Goal: Information Seeking & Learning: Find contact information

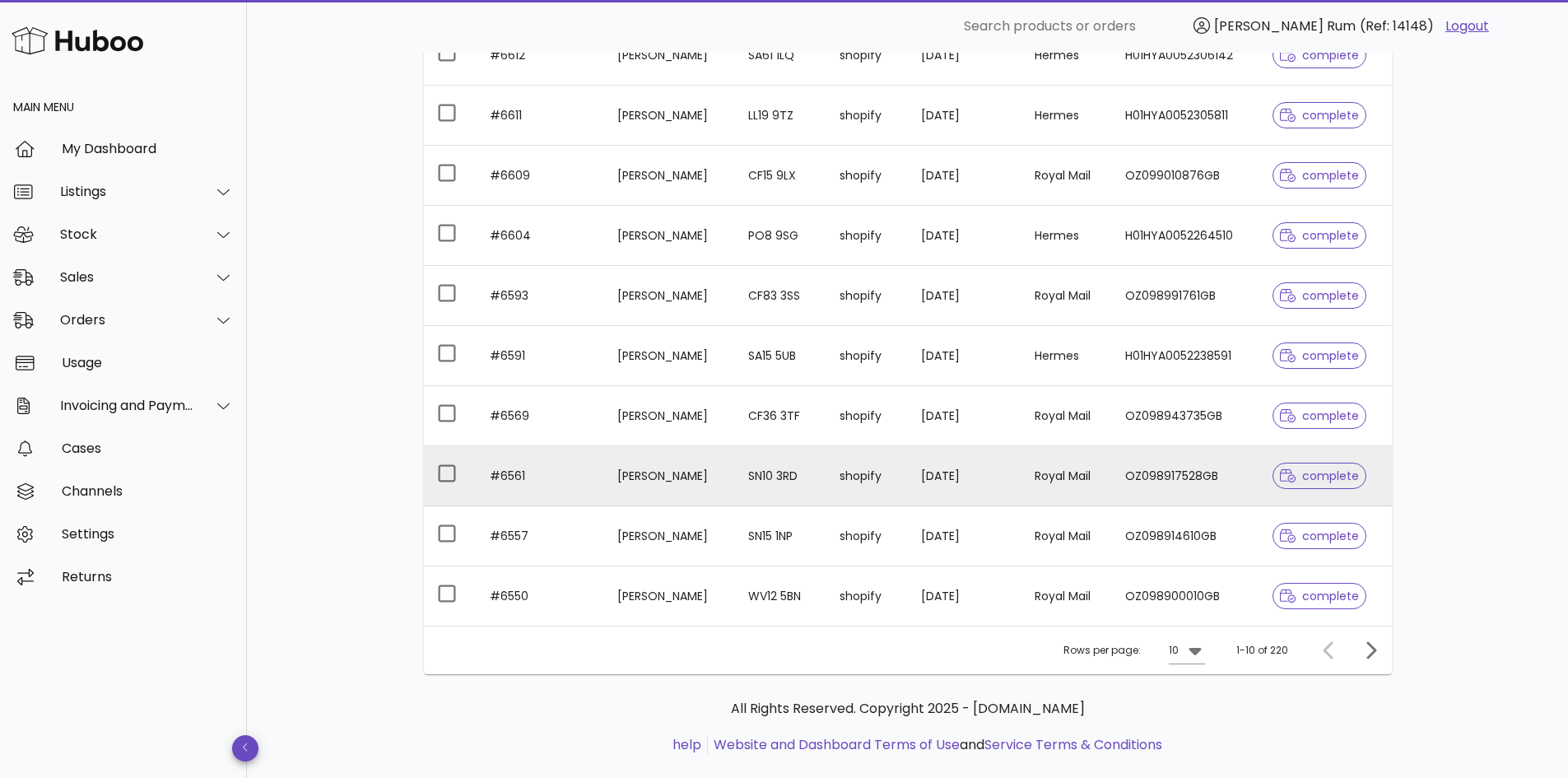
scroll to position [305, 0]
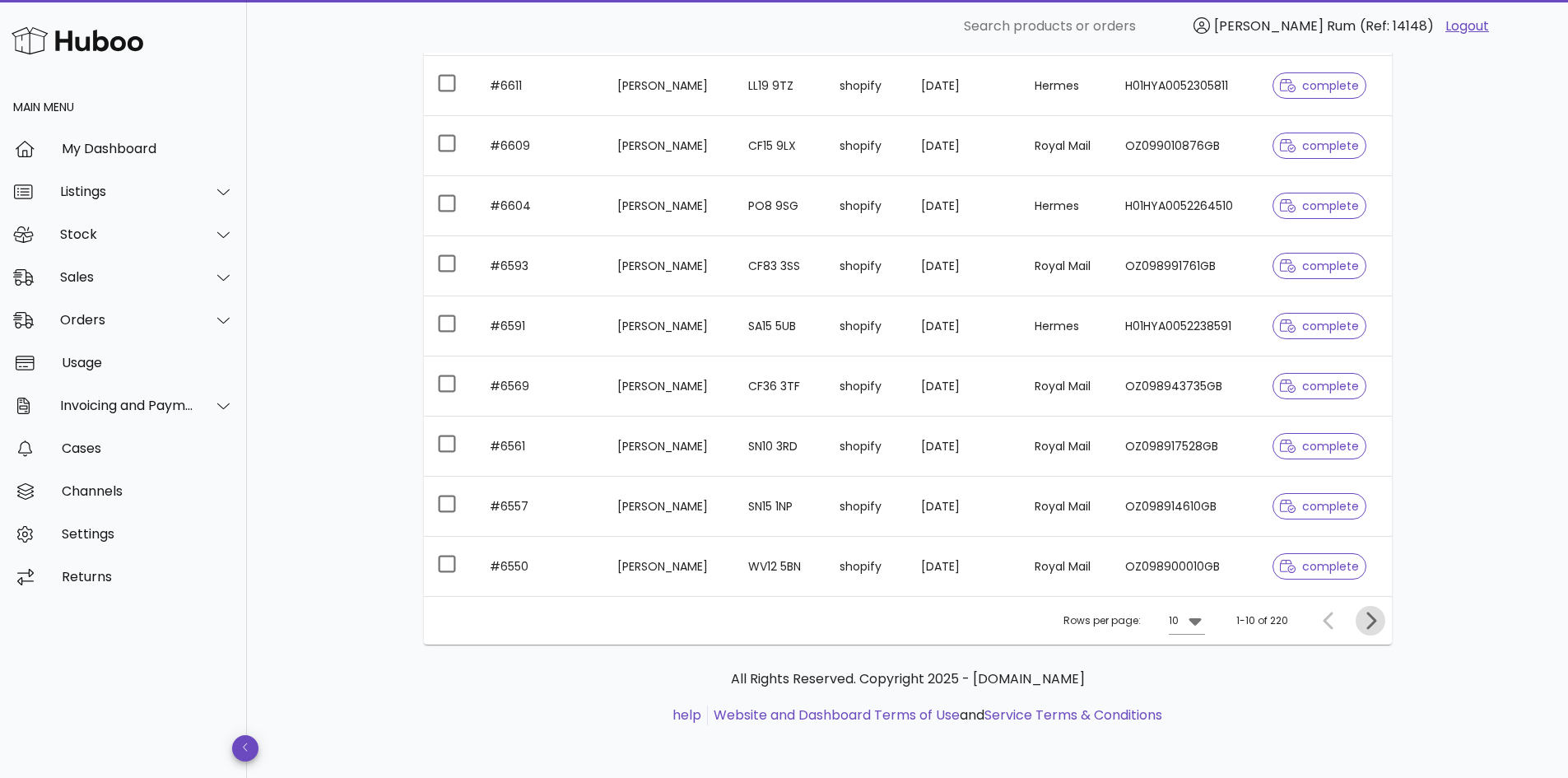
click at [1364, 627] on icon "Next page" at bounding box center [1370, 621] width 20 height 20
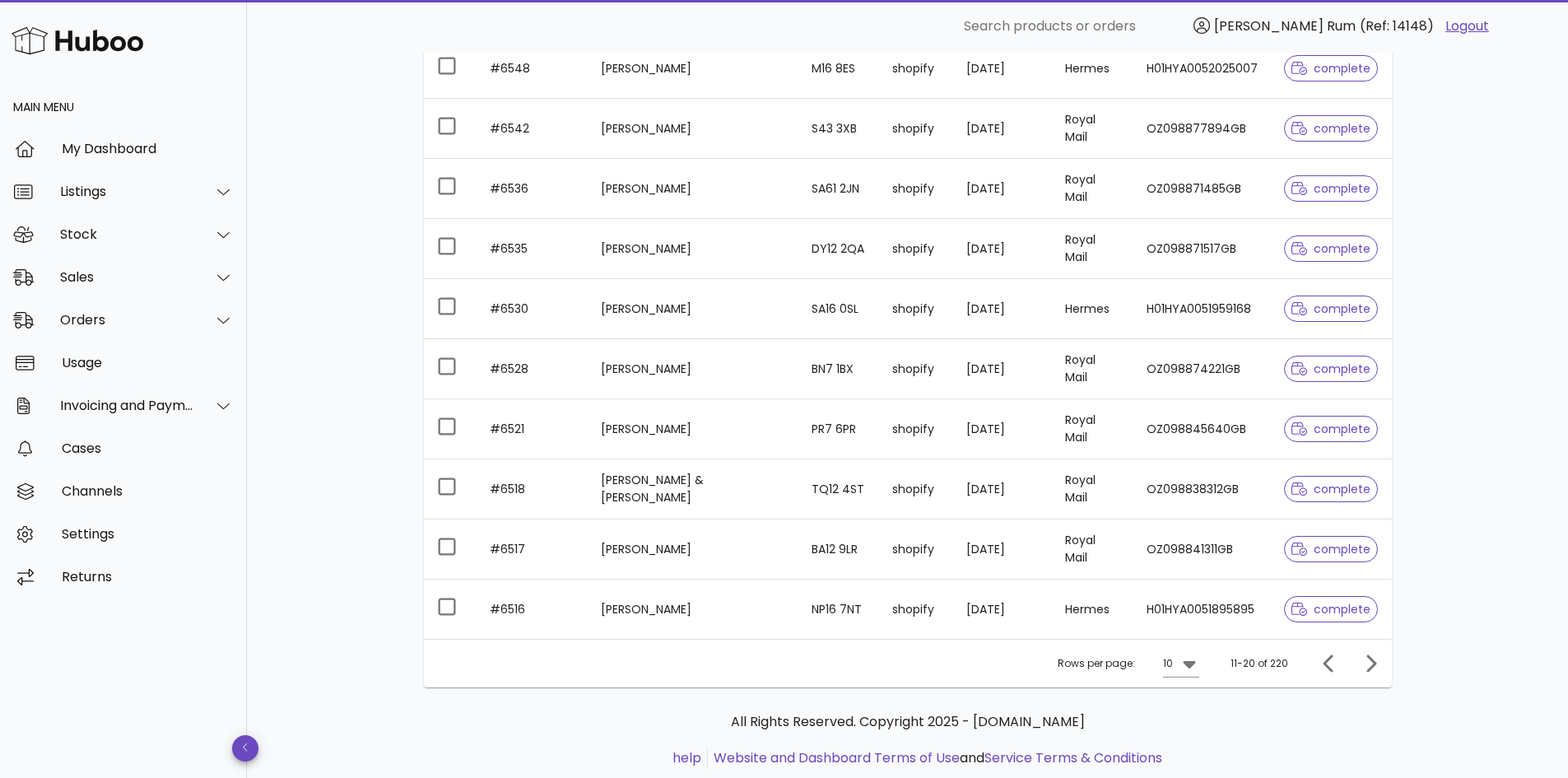
scroll to position [305, 0]
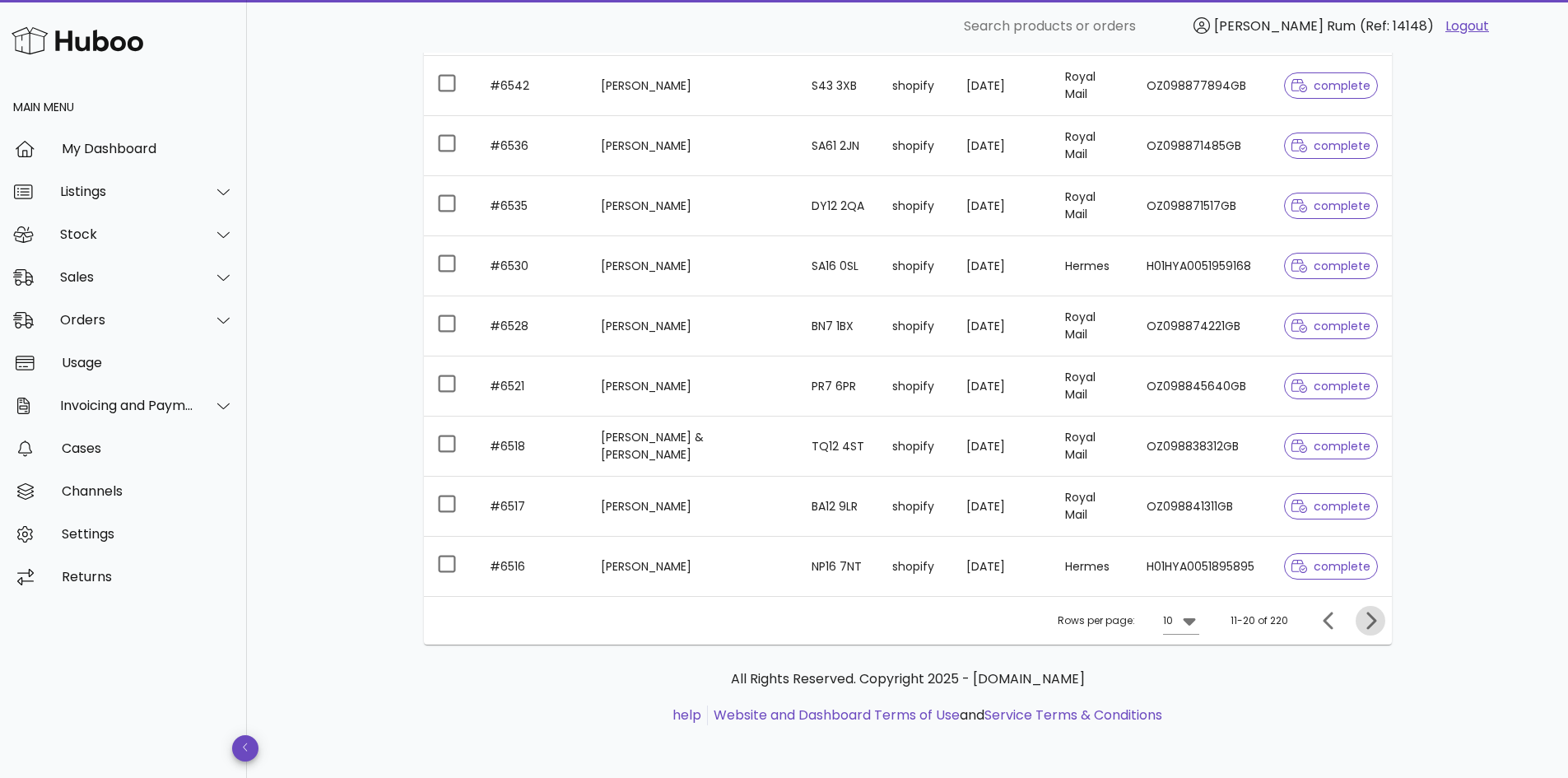
click at [1370, 627] on icon "Next page" at bounding box center [1371, 620] width 10 height 17
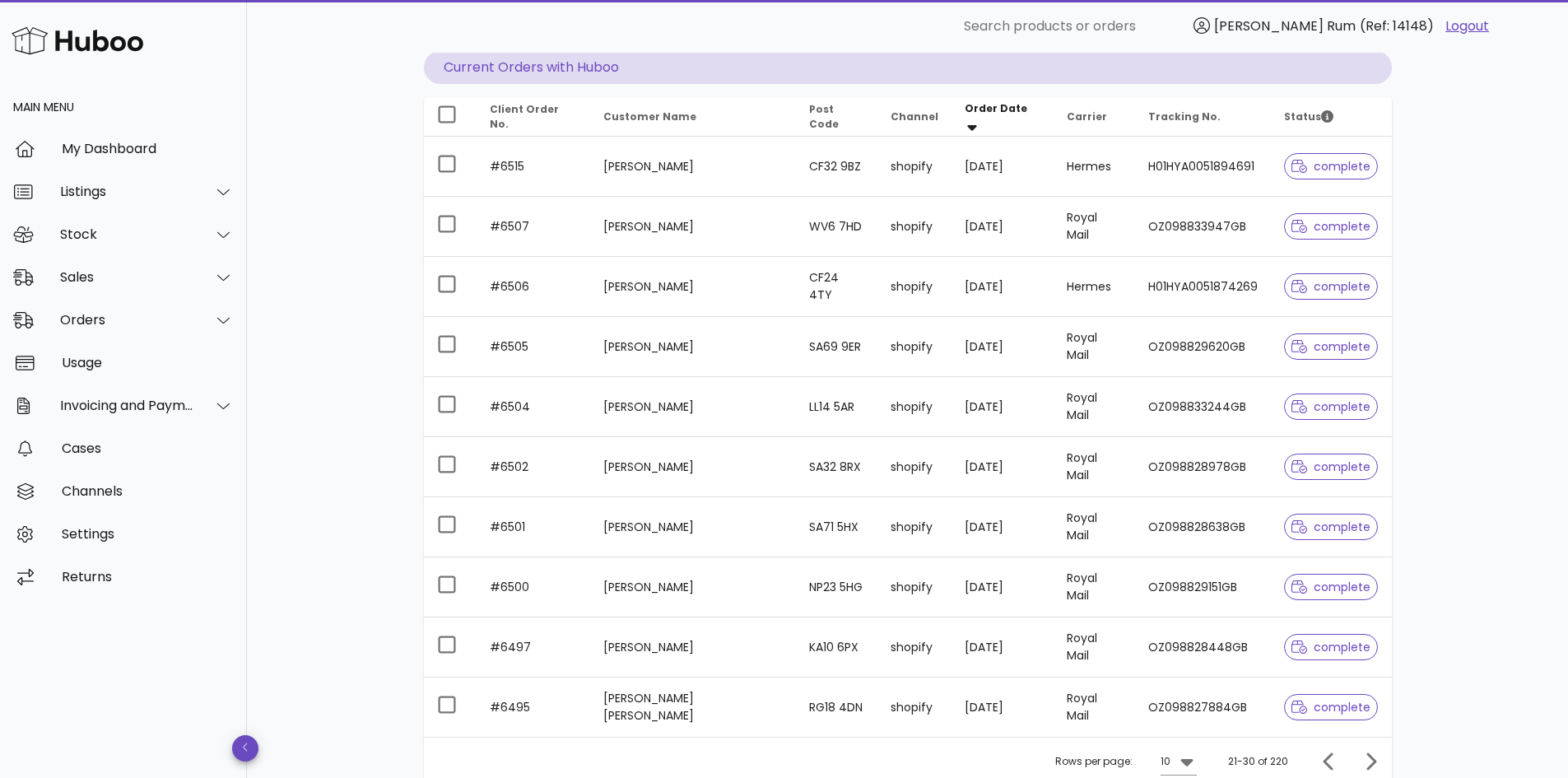
scroll to position [247, 0]
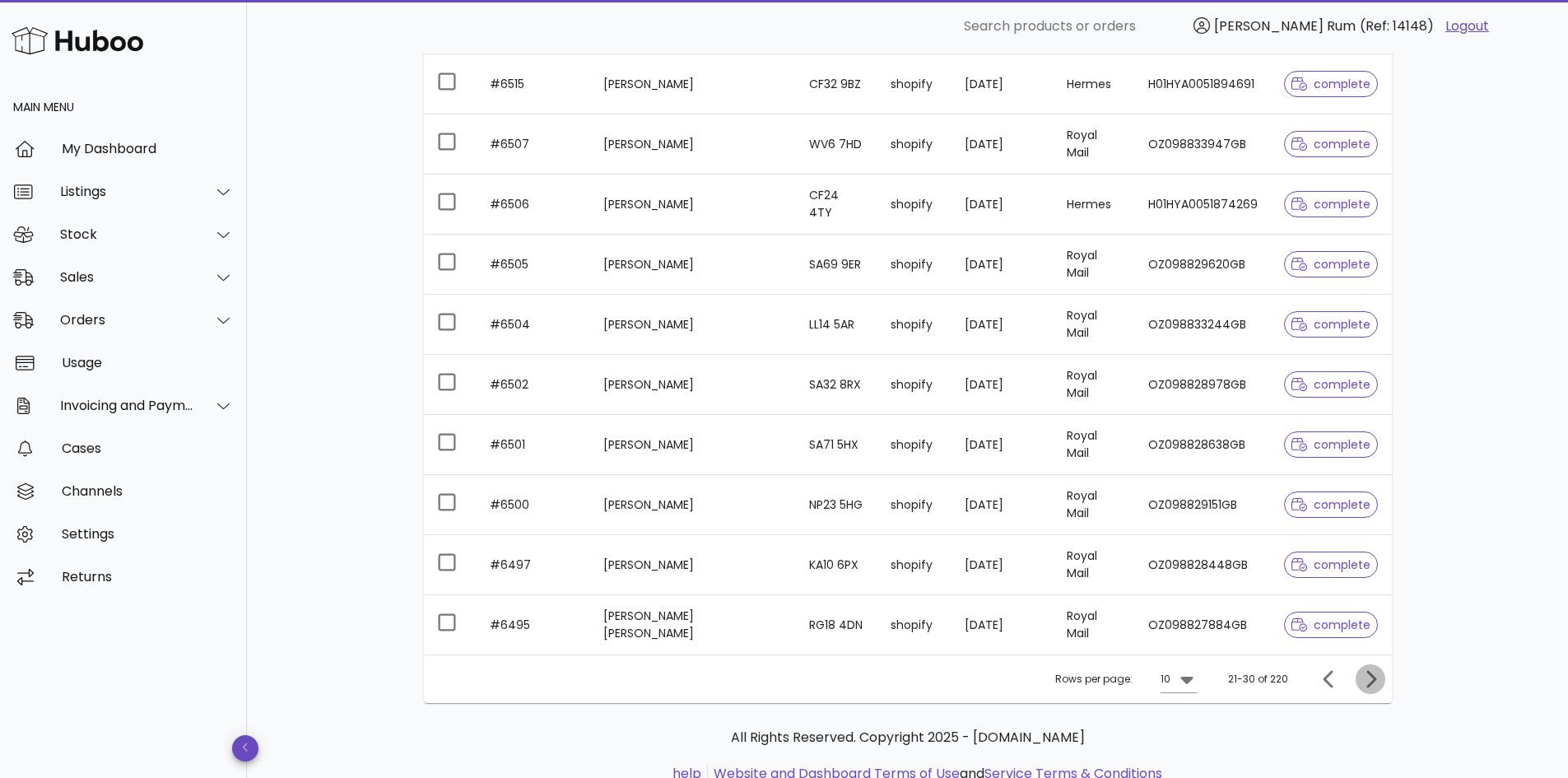
click at [1374, 672] on icon "Next page" at bounding box center [1370, 680] width 20 height 20
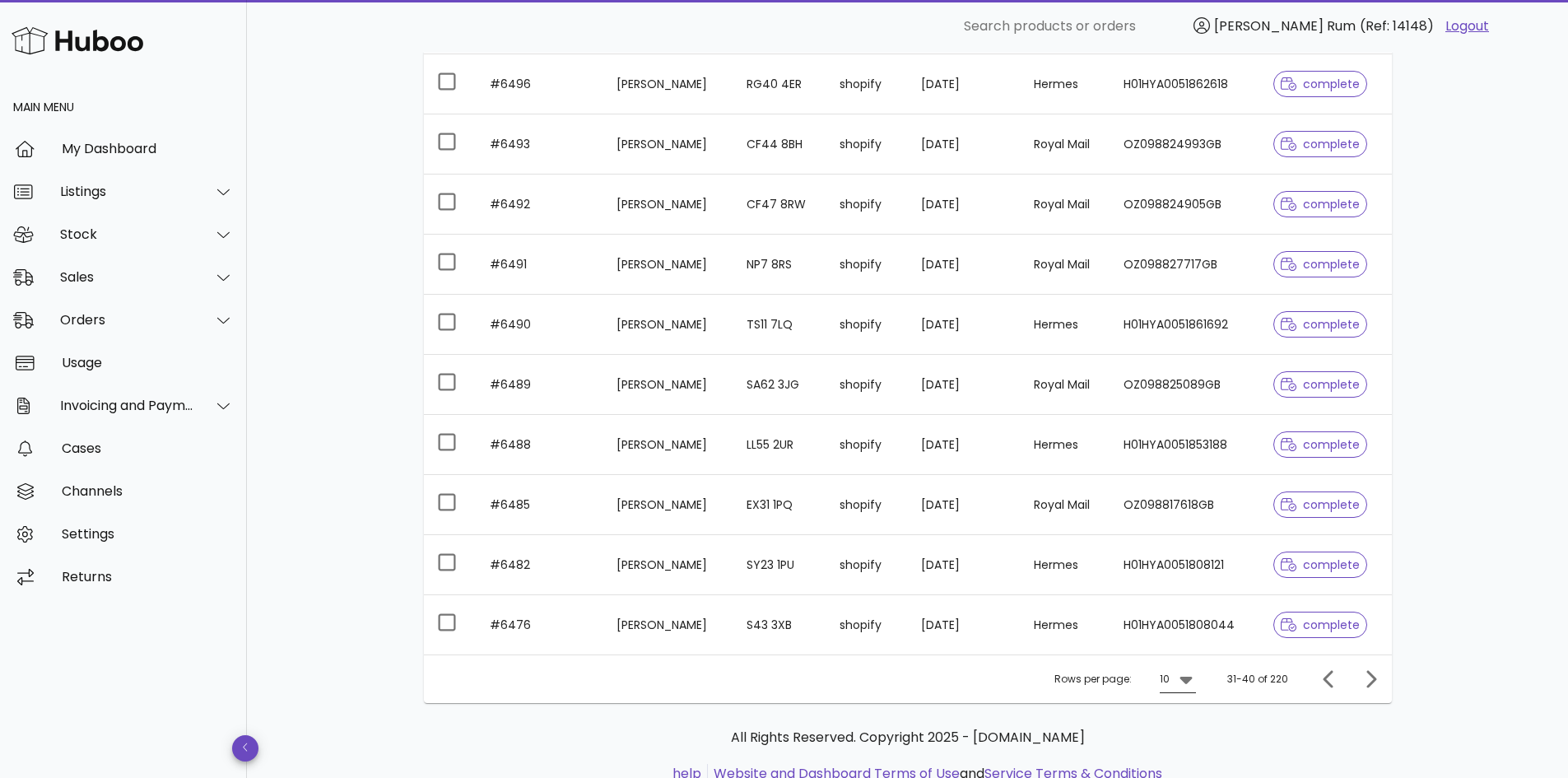
click at [1190, 681] on icon at bounding box center [1185, 680] width 12 height 7
click at [1189, 741] on div "50" at bounding box center [1182, 742] width 17 height 16
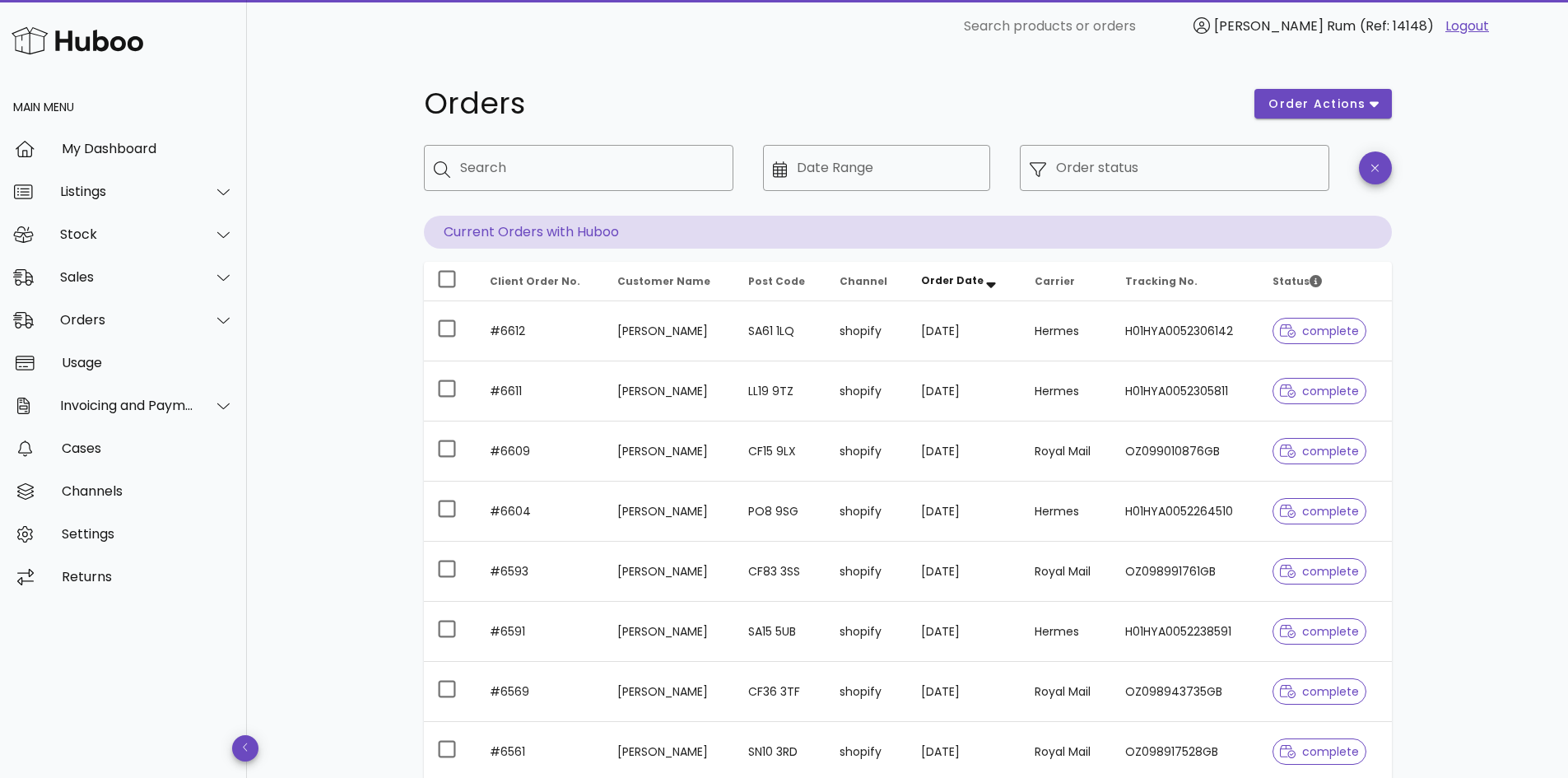
click at [1420, 359] on div "Orders order actions ​ Search ​ Date Range ​ Order status Current Orders with H…" at bounding box center [908, 568] width 1047 height 1031
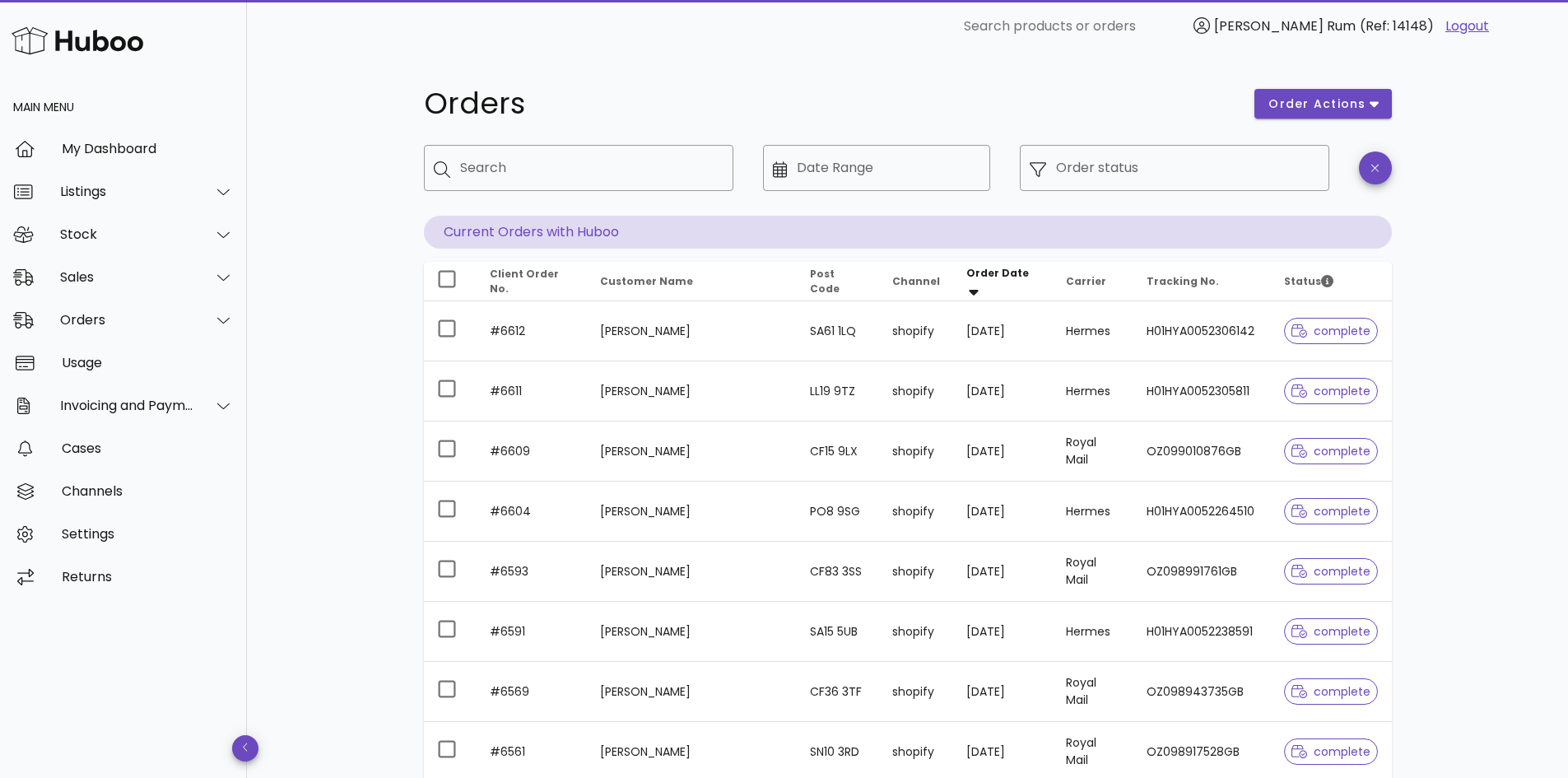
click at [576, 145] on div "Search" at bounding box center [591, 168] width 261 height 46
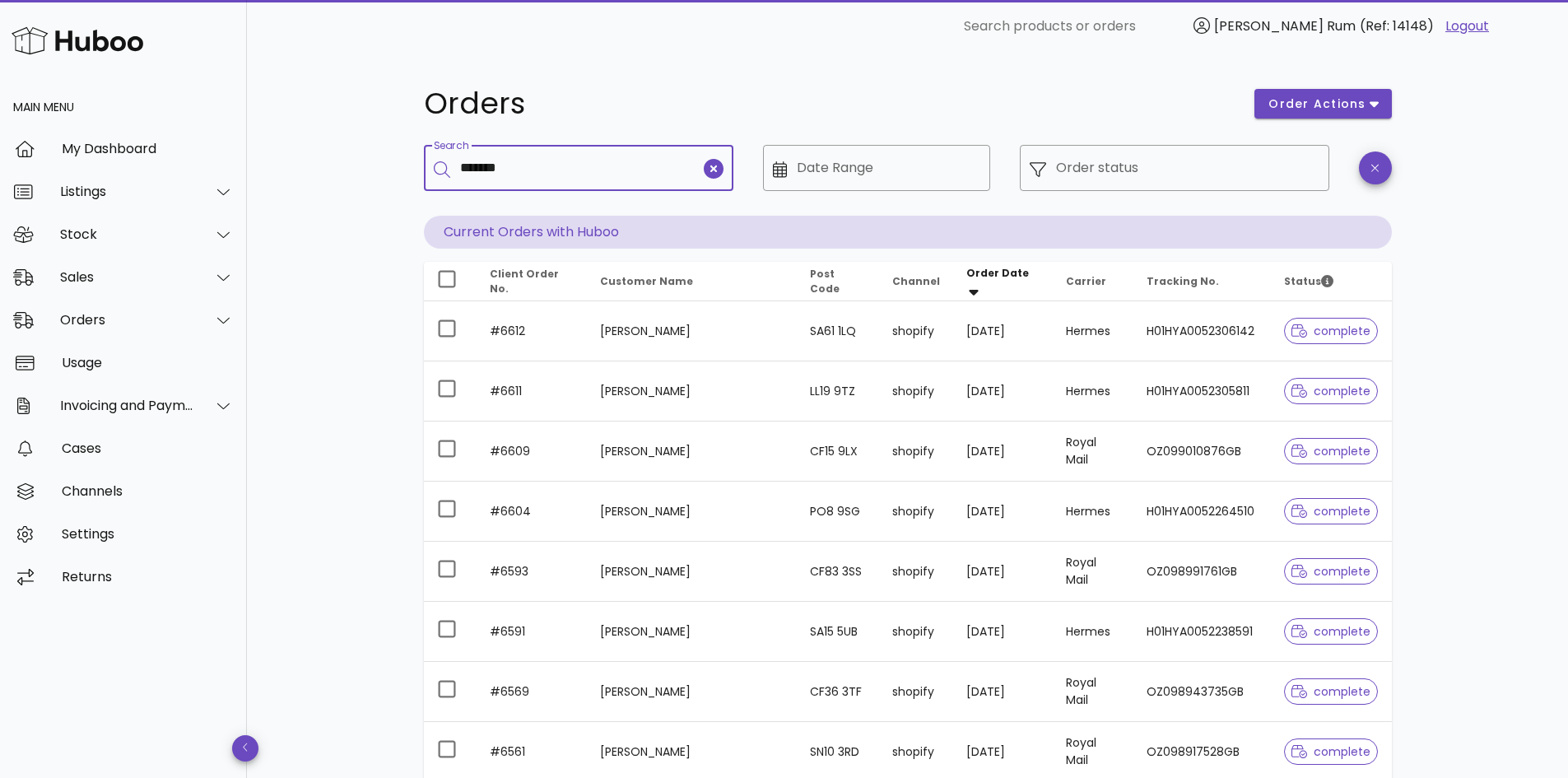
type input "*******"
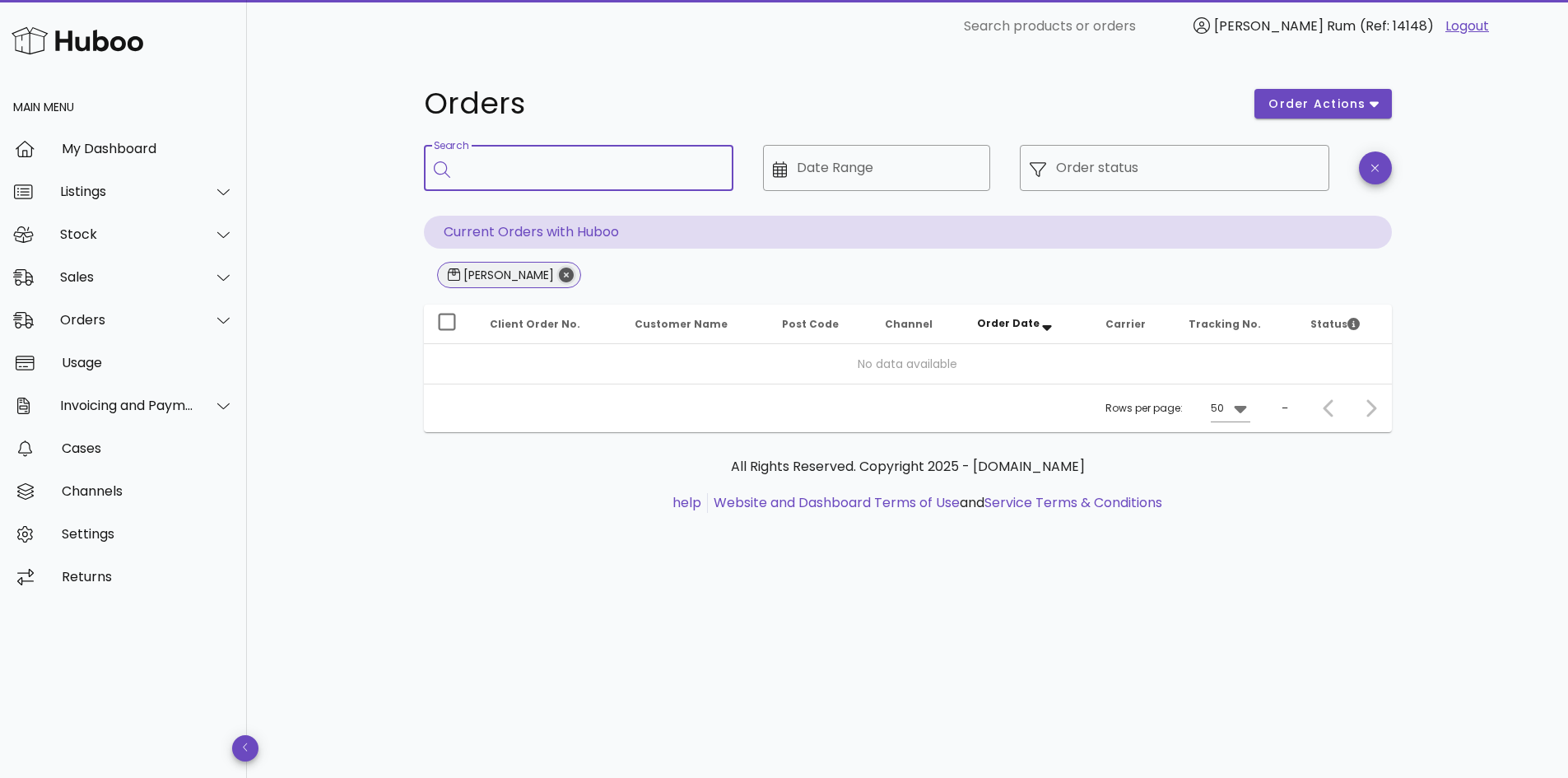
click at [559, 275] on icon "Close" at bounding box center [566, 275] width 15 height 15
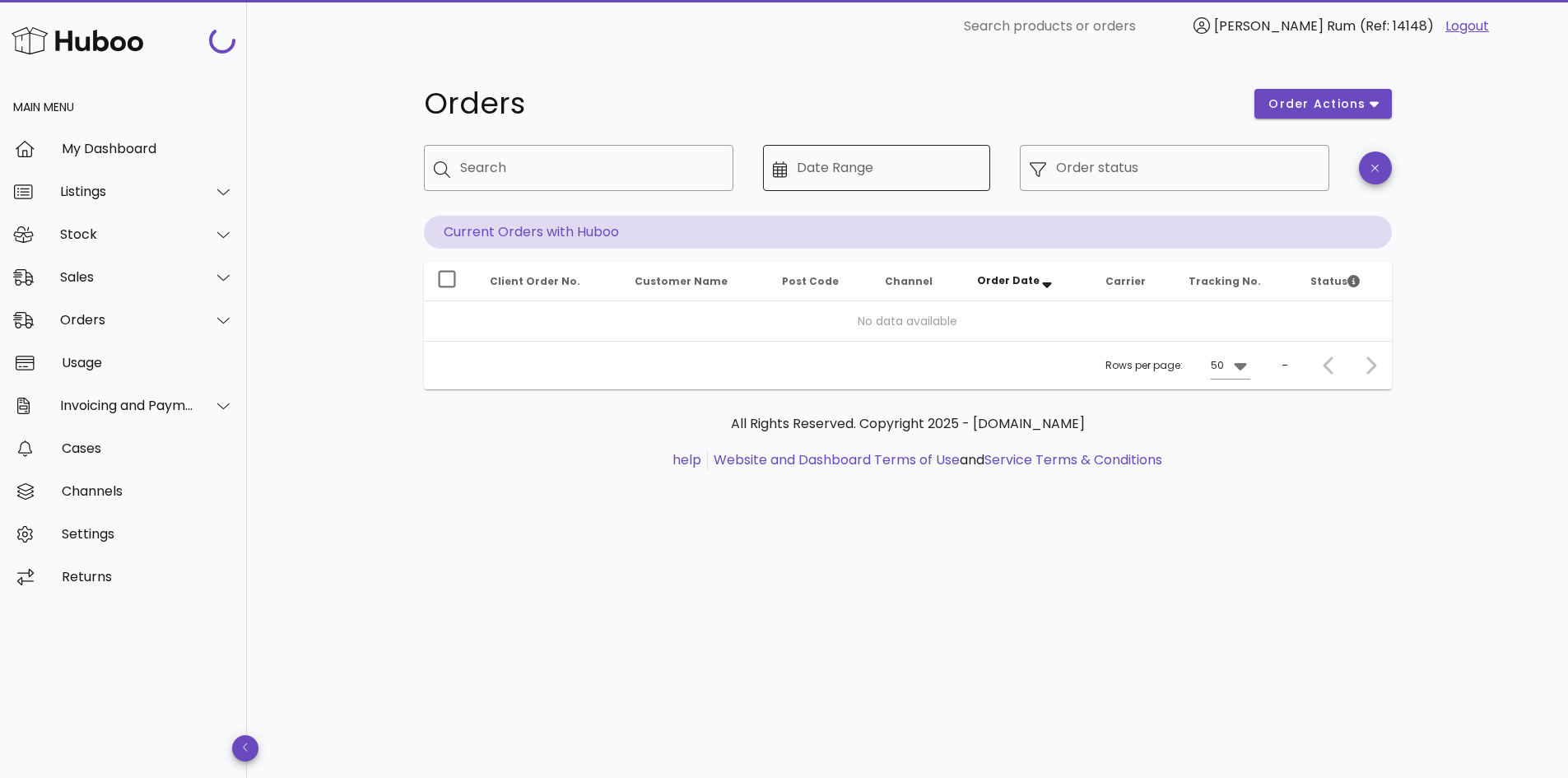
click at [805, 160] on div "Date Range" at bounding box center [888, 168] width 184 height 46
click at [805, 160] on input "Date Range" at bounding box center [888, 168] width 184 height 26
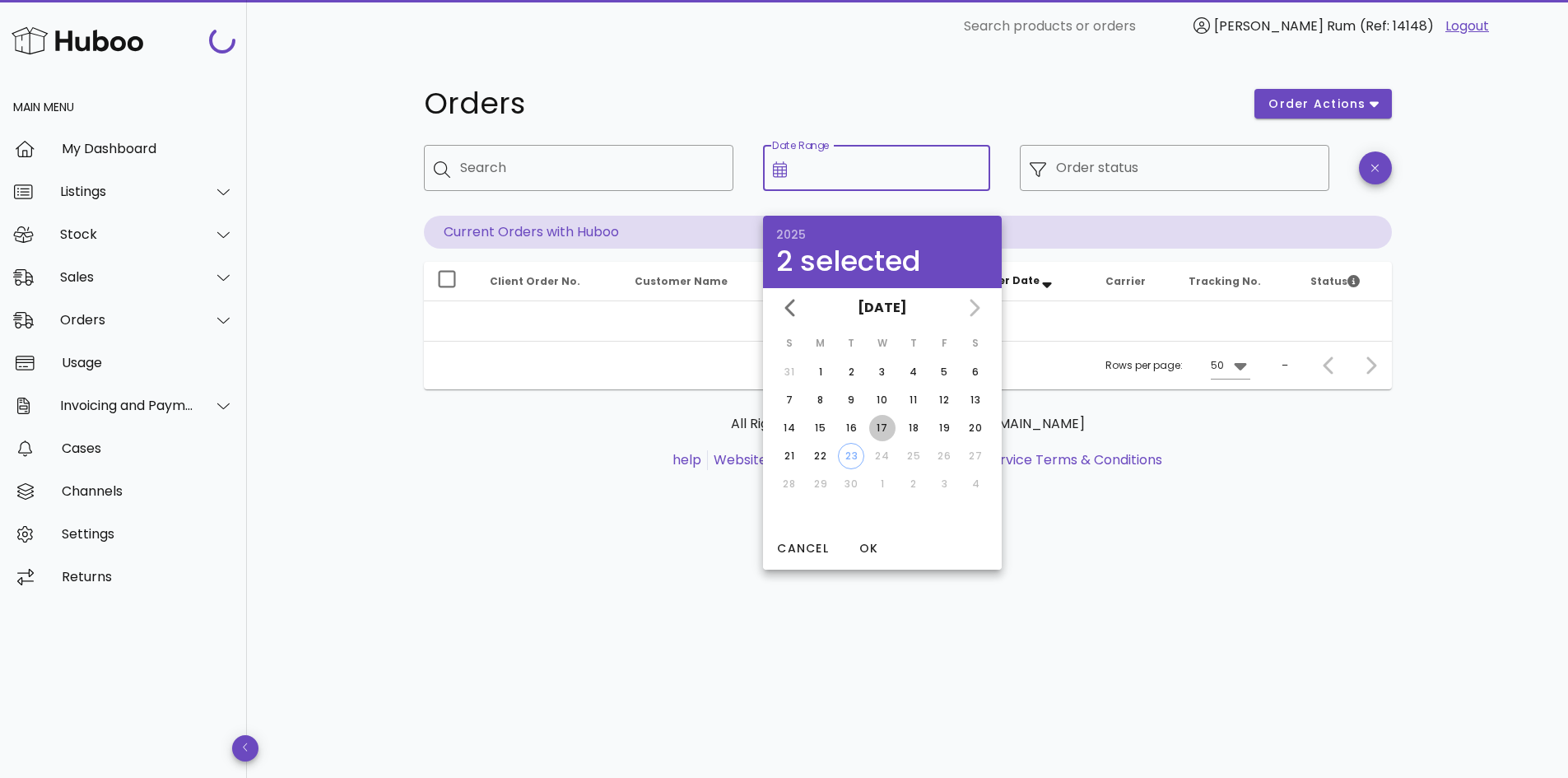
click at [880, 426] on div "17" at bounding box center [882, 428] width 26 height 15
click at [918, 423] on div "18" at bounding box center [914, 428] width 26 height 15
type input "**********"
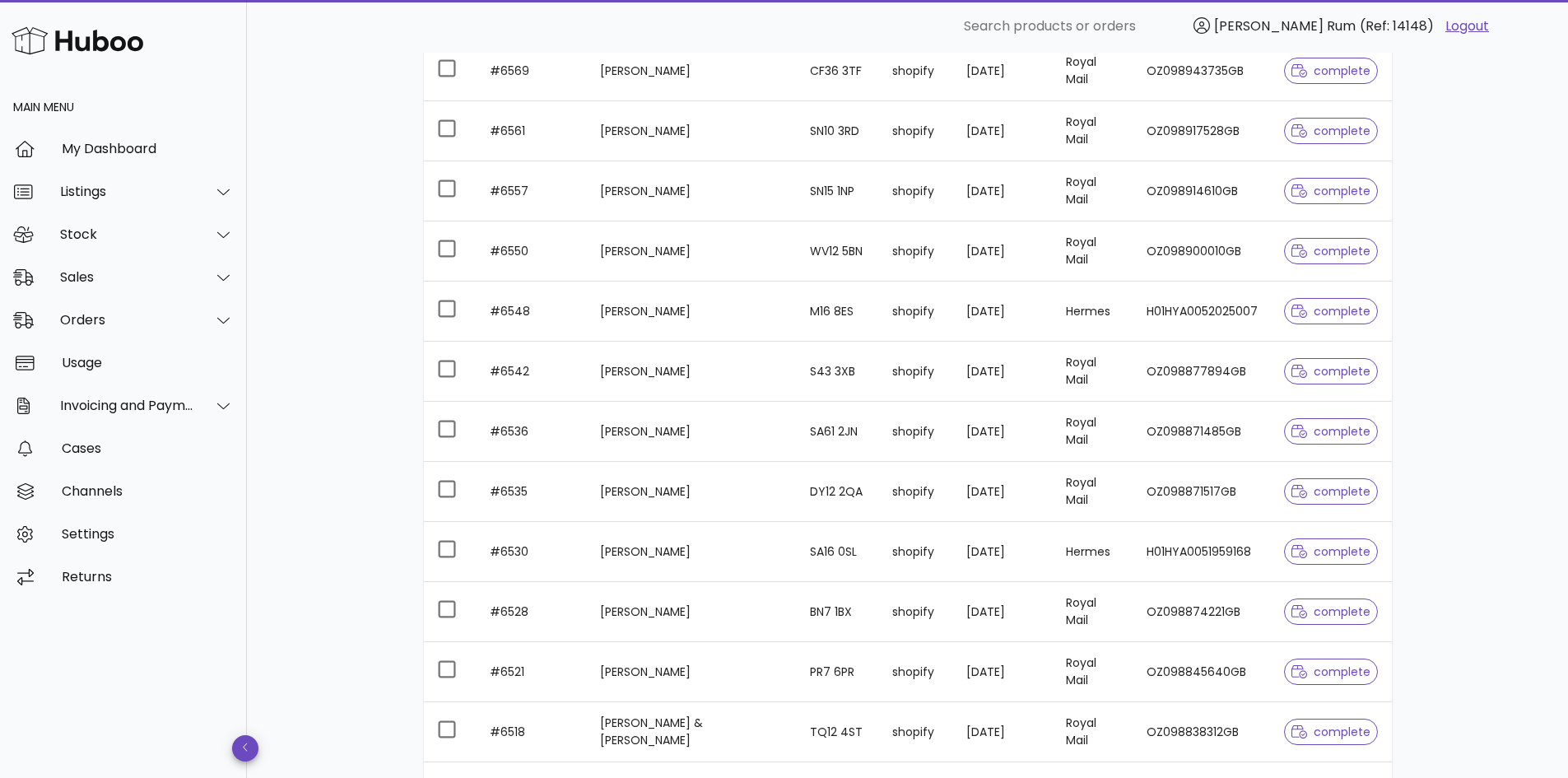
scroll to position [659, 0]
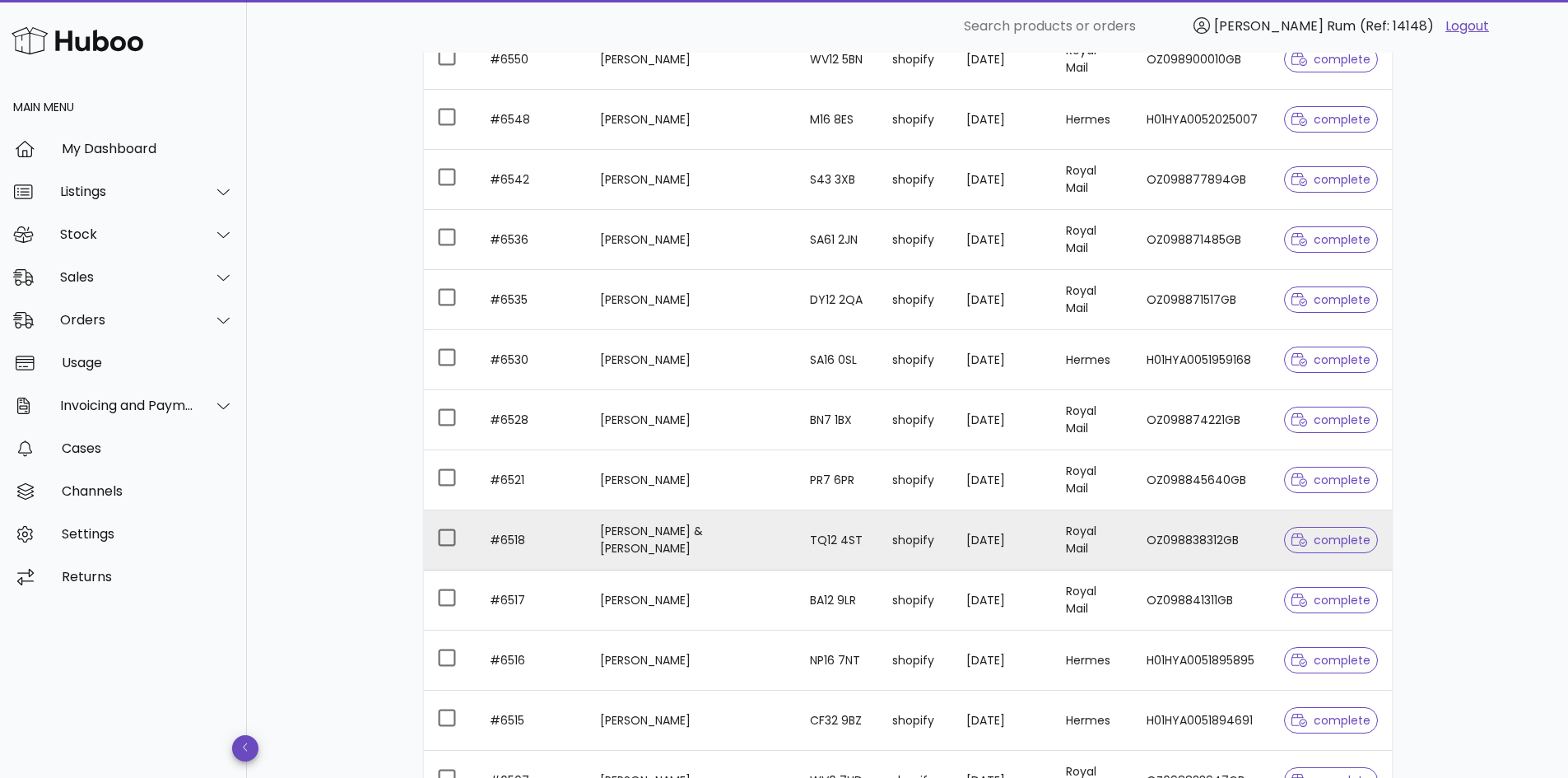
scroll to position [824, 0]
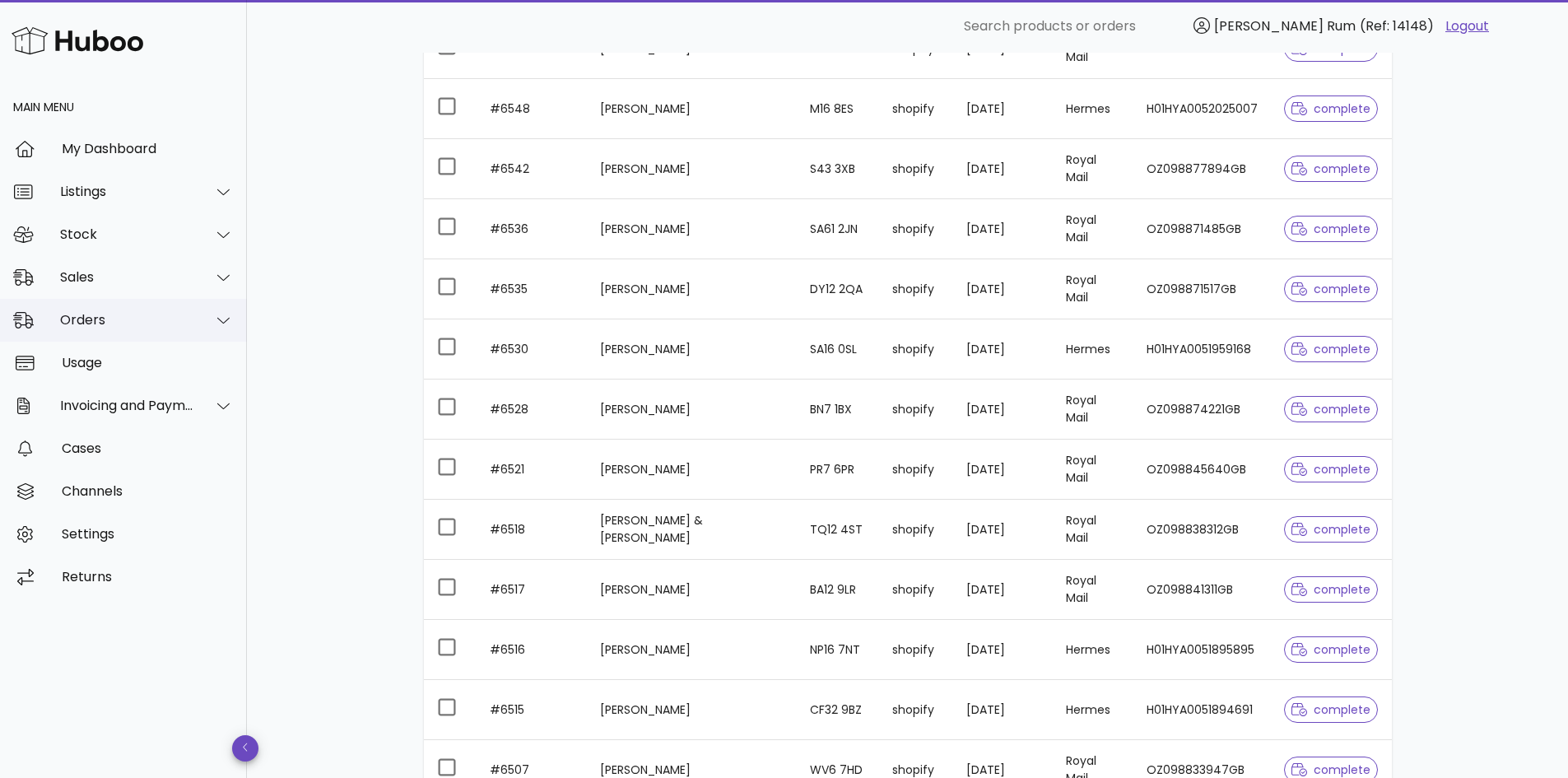
click at [141, 323] on div "Orders" at bounding box center [126, 320] width 134 height 16
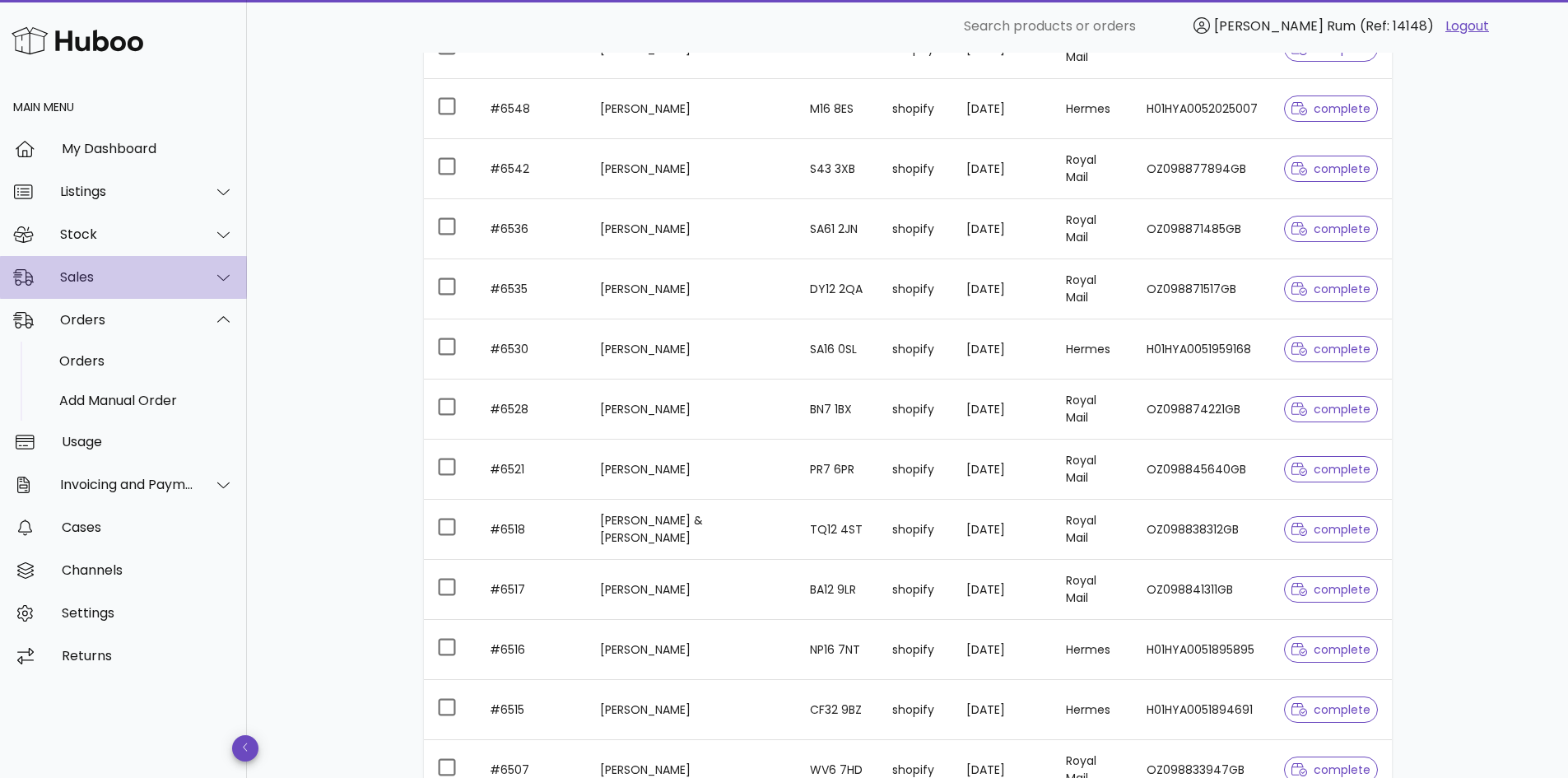
click at [102, 280] on div "Sales" at bounding box center [126, 278] width 134 height 16
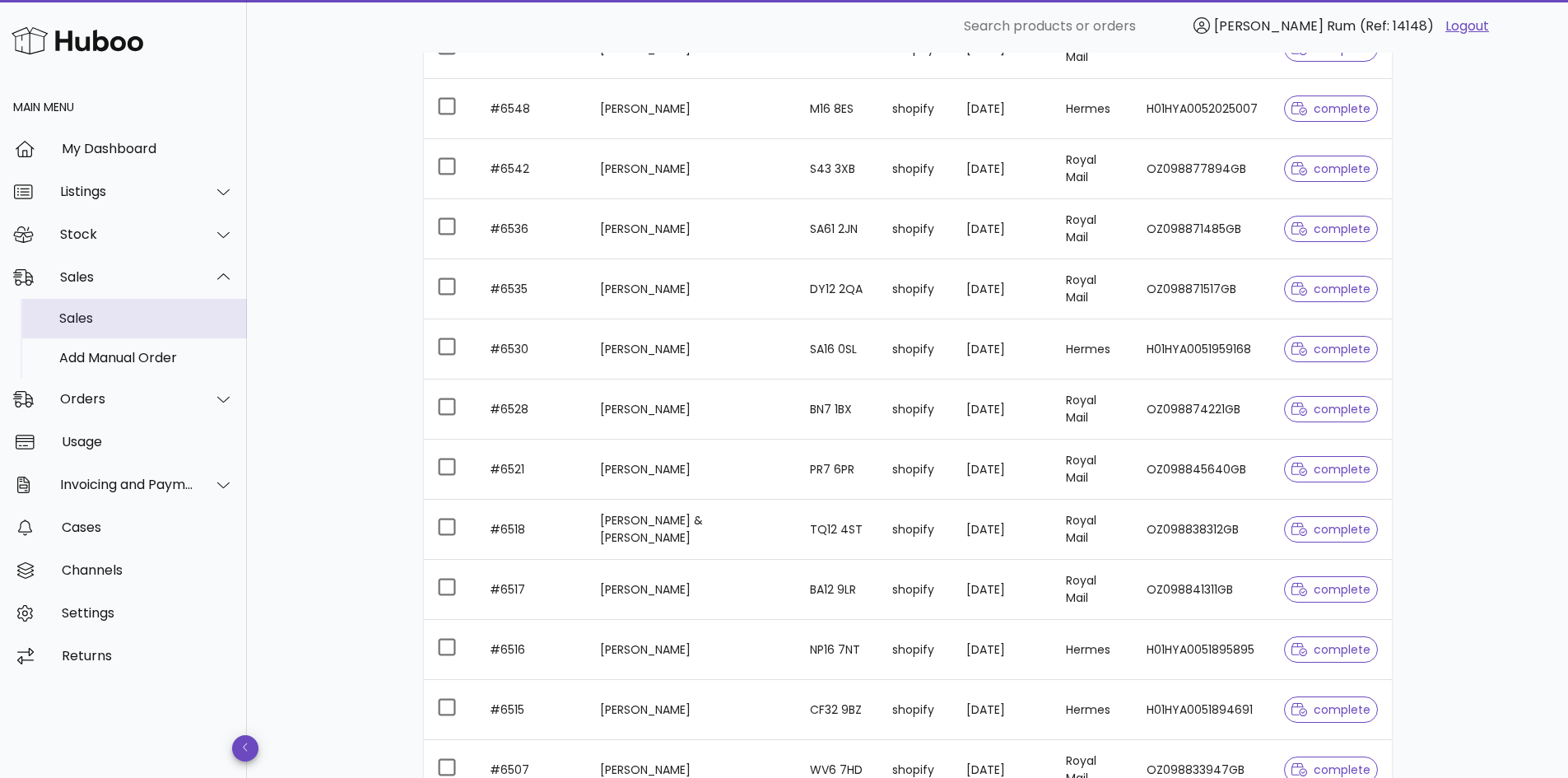
click at [88, 324] on div "Sales" at bounding box center [146, 318] width 174 height 16
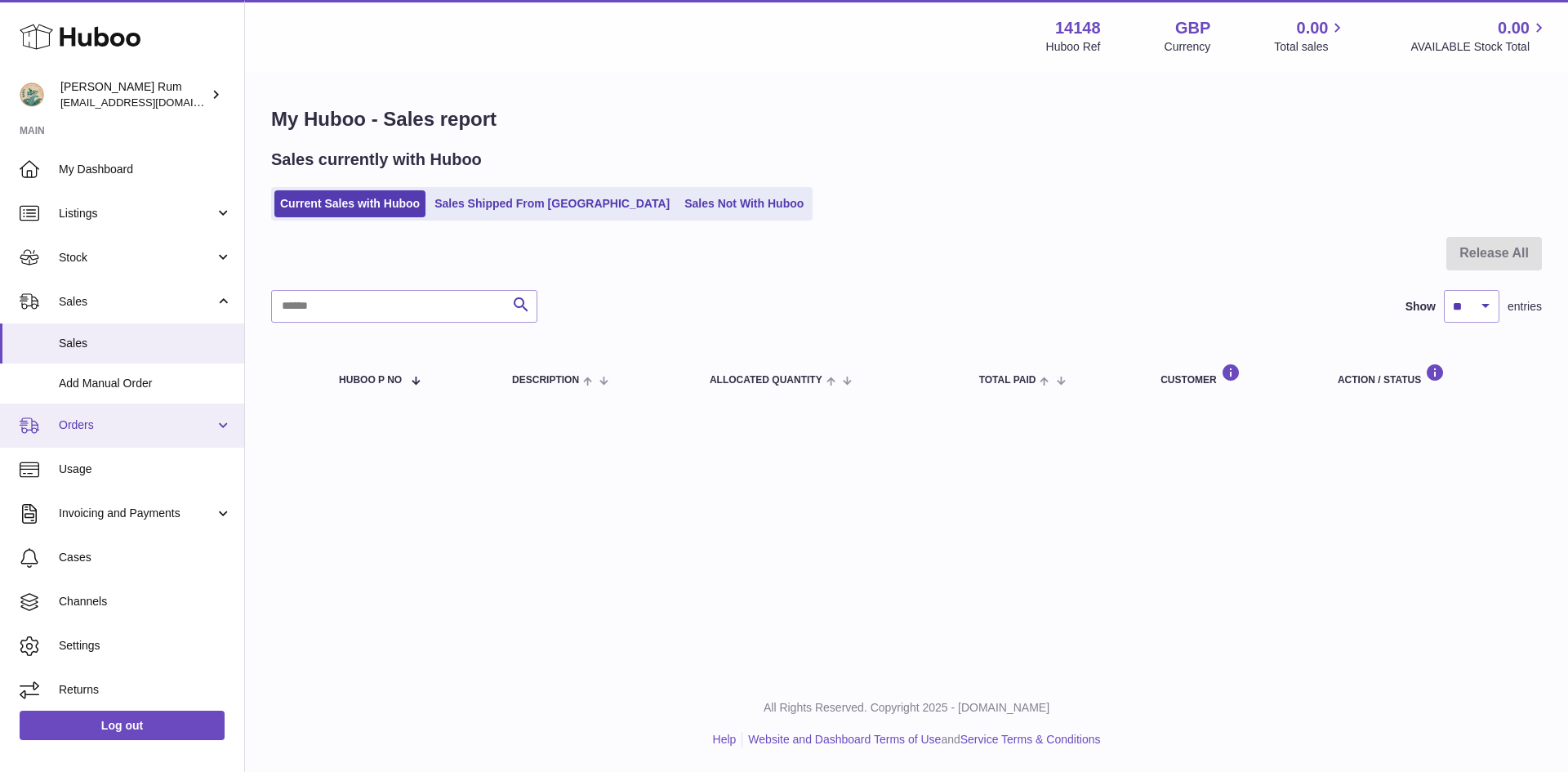
click at [89, 425] on span "Orders" at bounding box center [137, 425] width 156 height 16
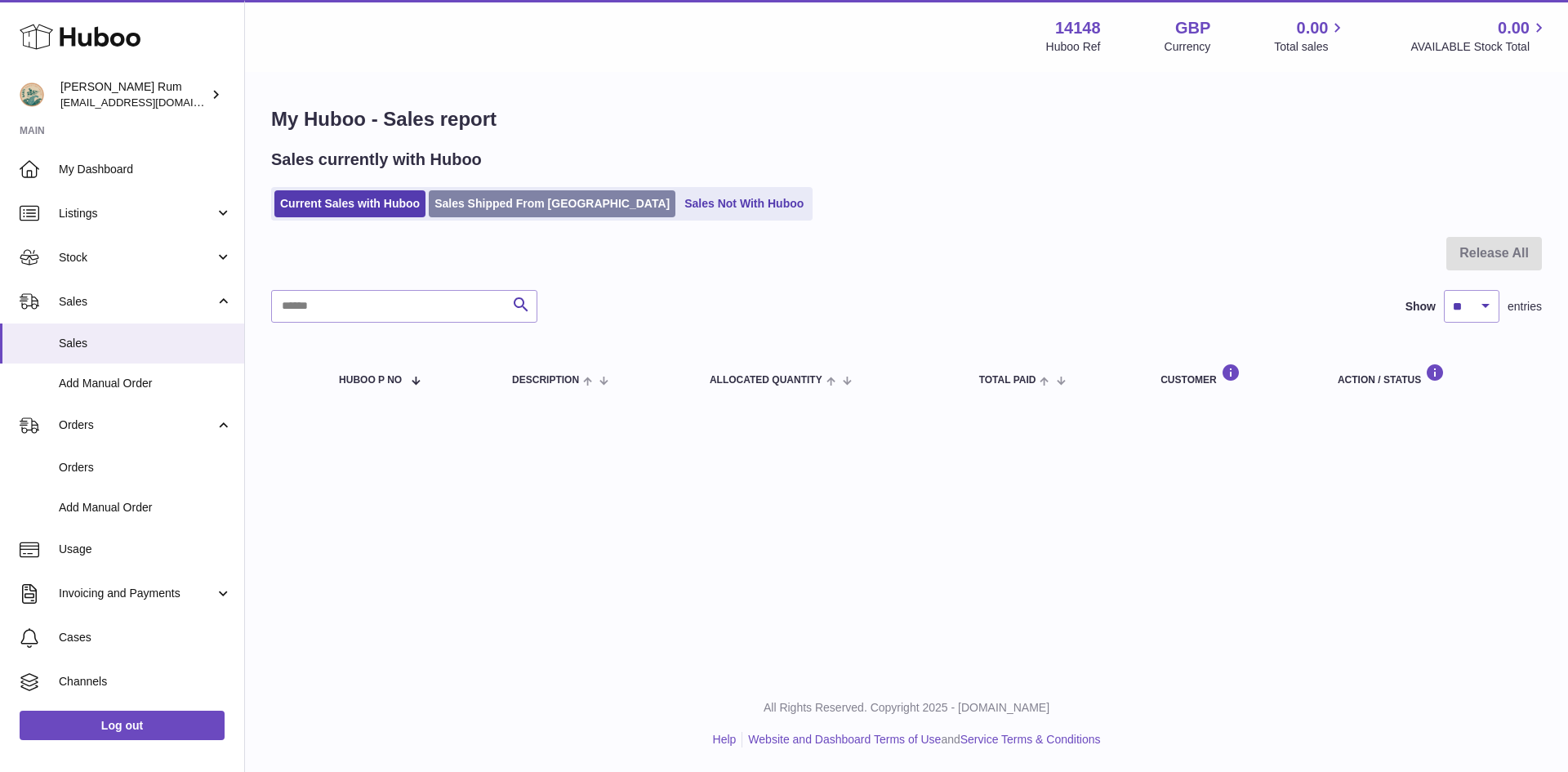
click at [566, 214] on link "Sales Shipped From [GEOGRAPHIC_DATA]" at bounding box center [553, 203] width 247 height 27
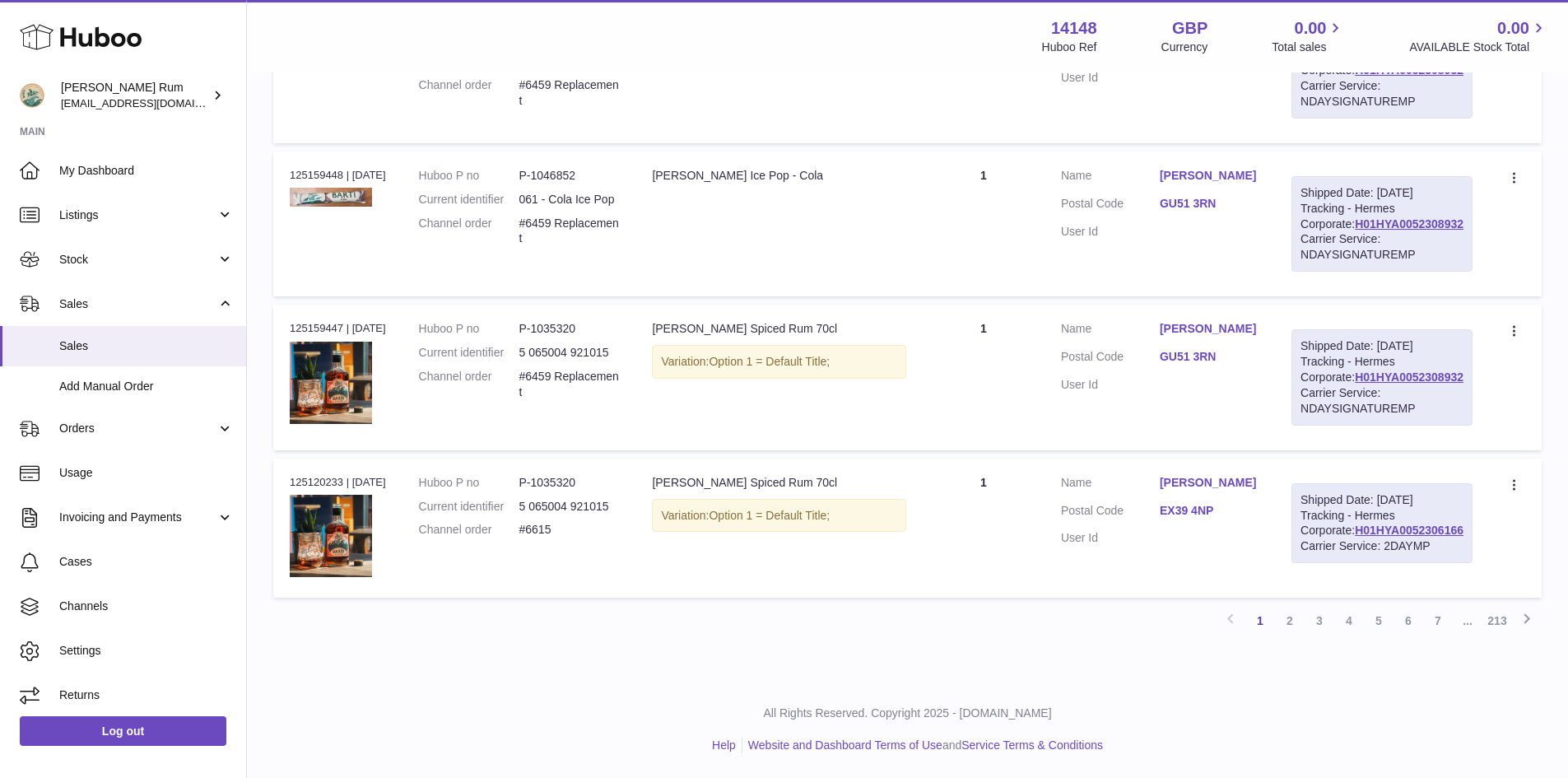
scroll to position [1565, 0]
click at [1289, 636] on link "2" at bounding box center [1290, 621] width 30 height 30
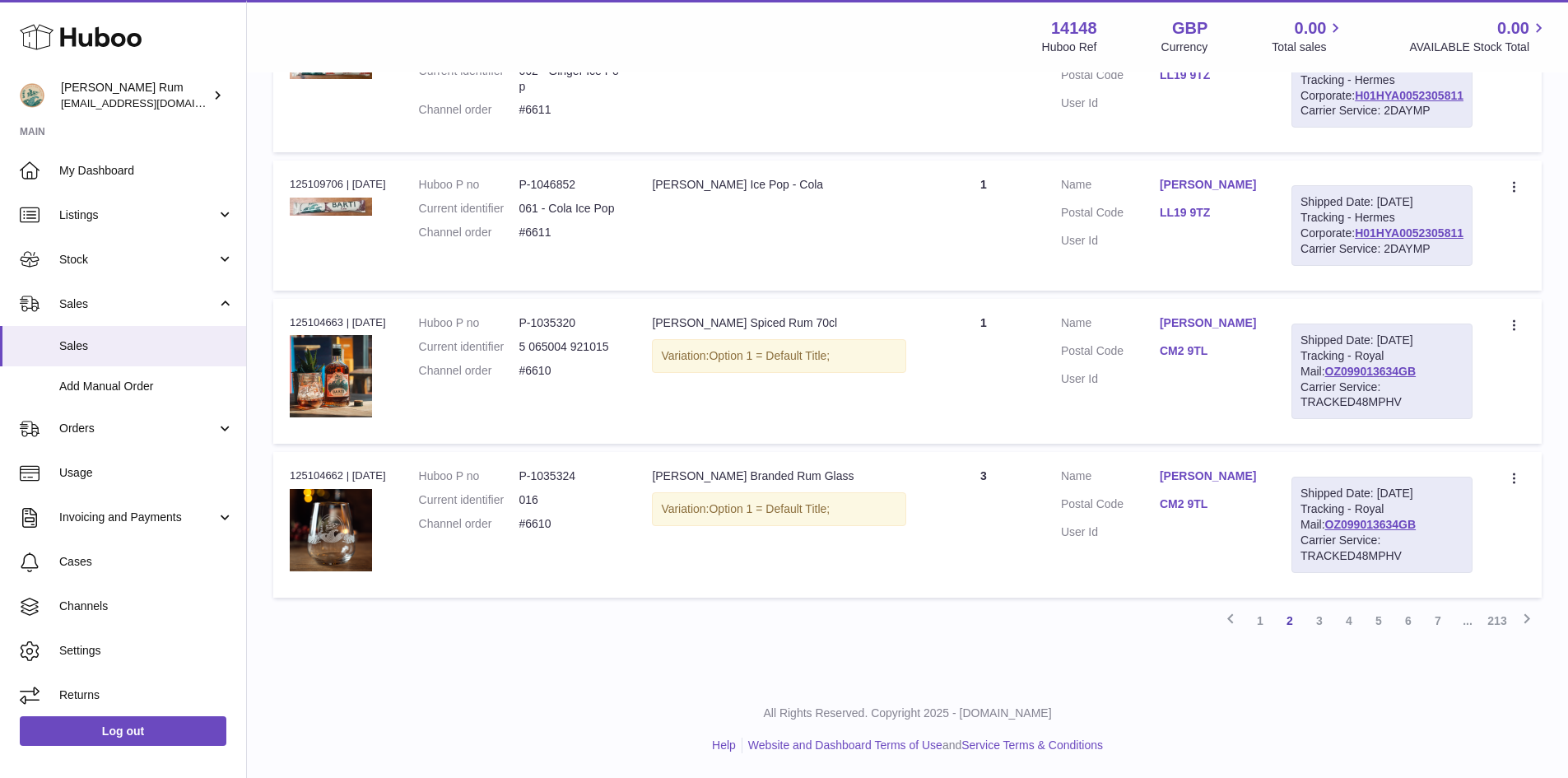
scroll to position [1556, 0]
click at [1316, 636] on link "3" at bounding box center [1319, 621] width 30 height 30
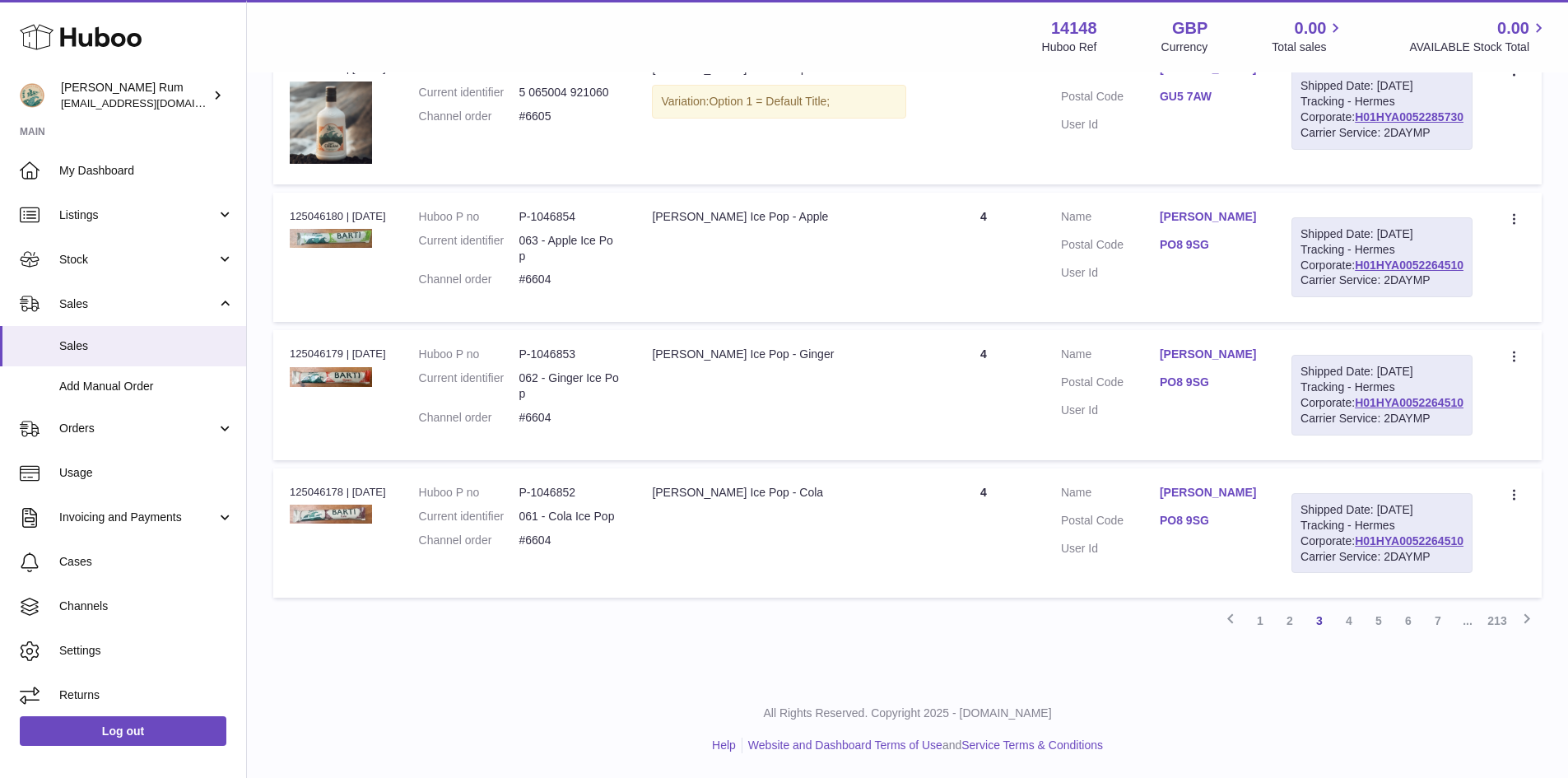
scroll to position [1552, 0]
click at [1355, 618] on link "4" at bounding box center [1349, 621] width 30 height 30
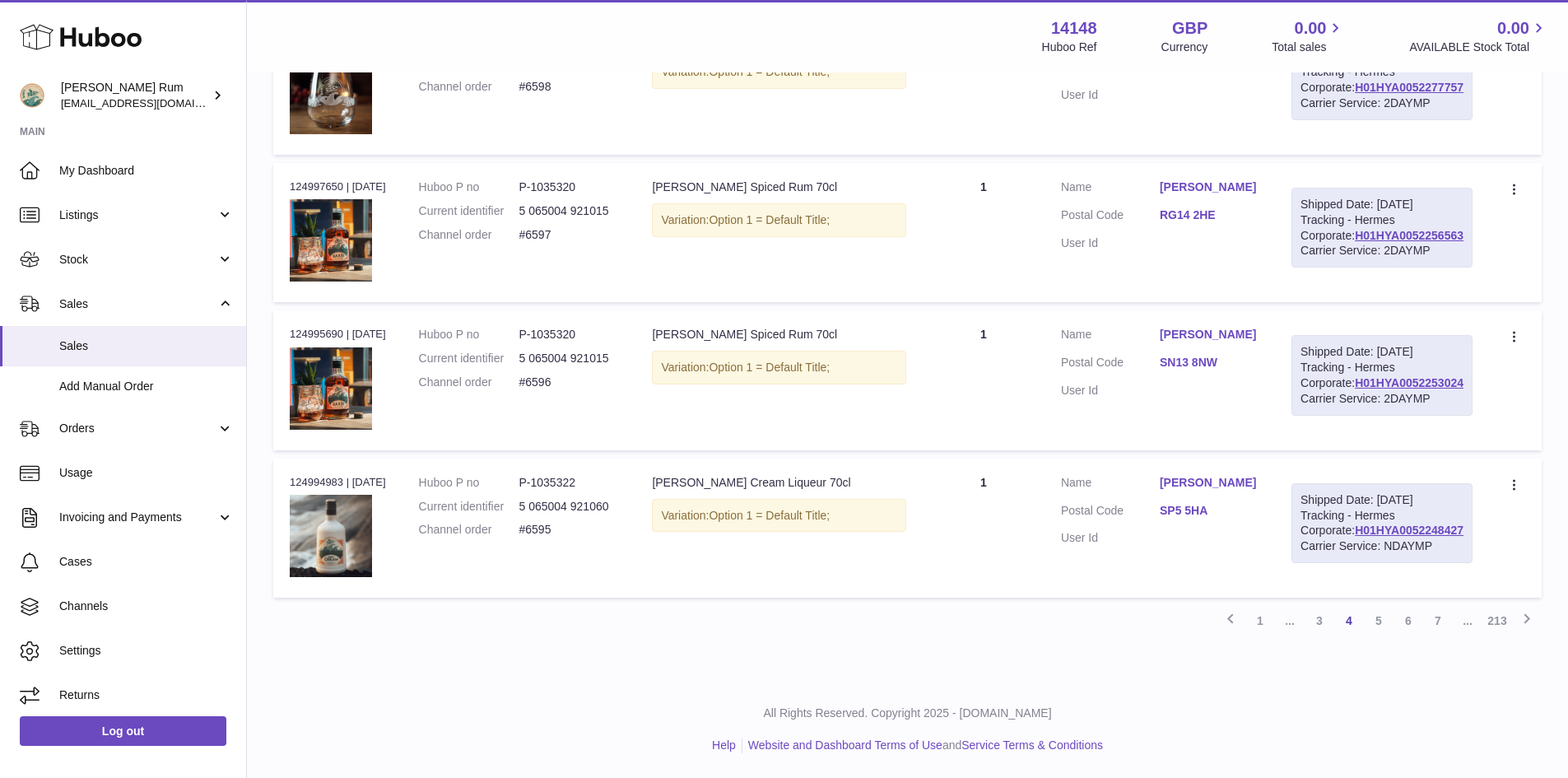
scroll to position [1584, 0]
click at [1377, 623] on link "5" at bounding box center [1379, 621] width 30 height 30
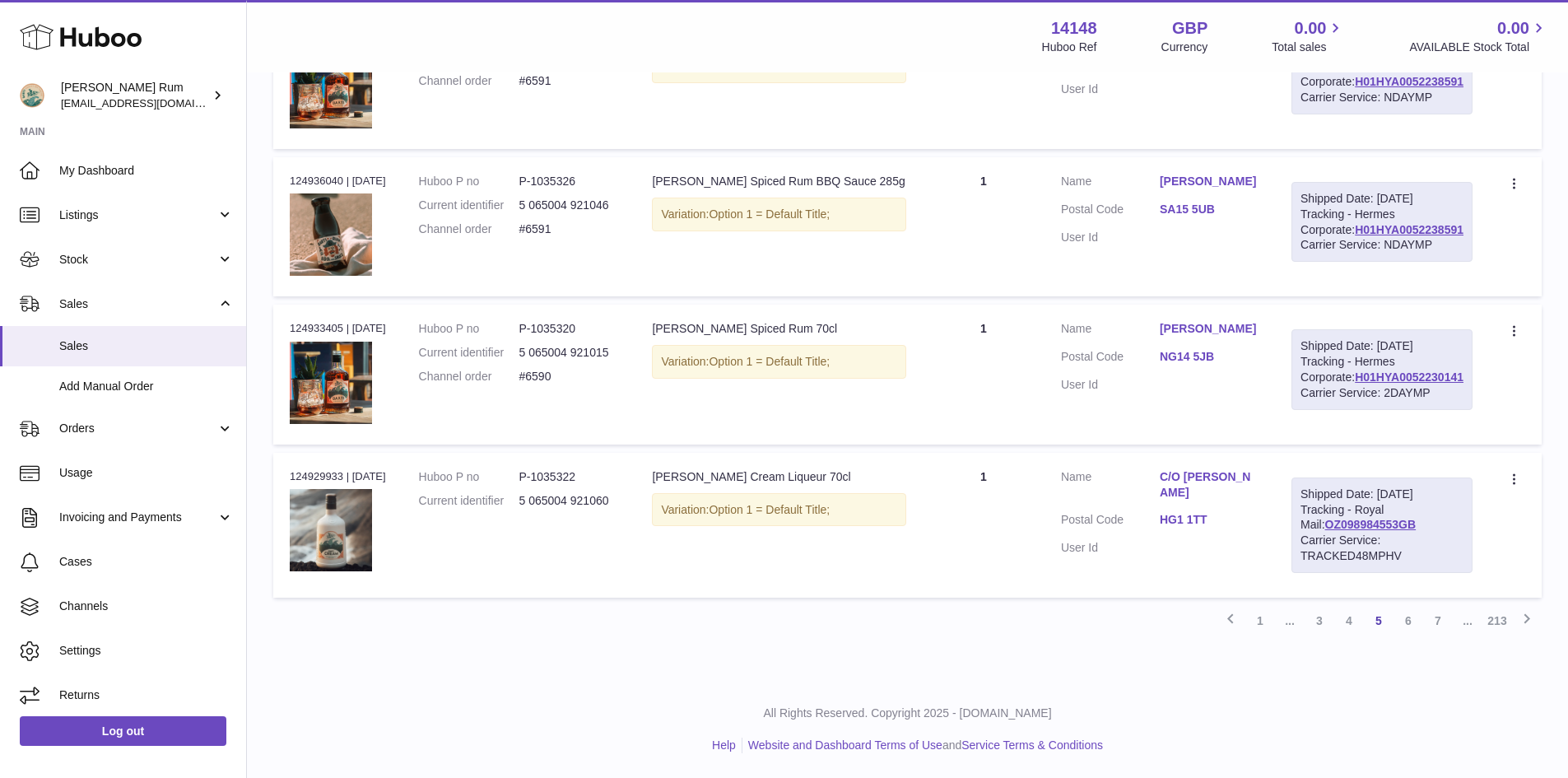
scroll to position [1568, 0]
click at [1406, 617] on link "6" at bounding box center [1408, 621] width 30 height 30
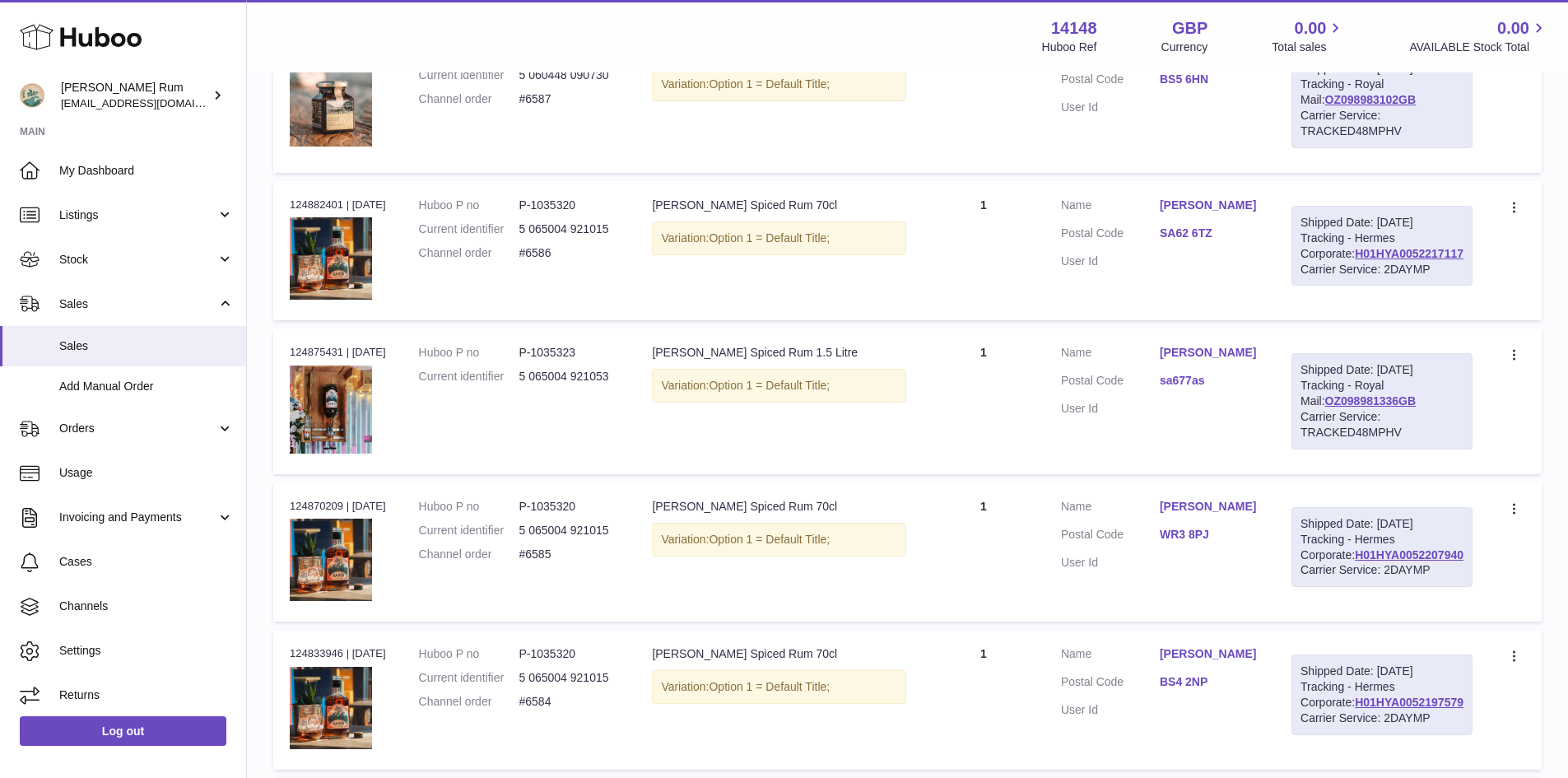
scroll to position [980, 0]
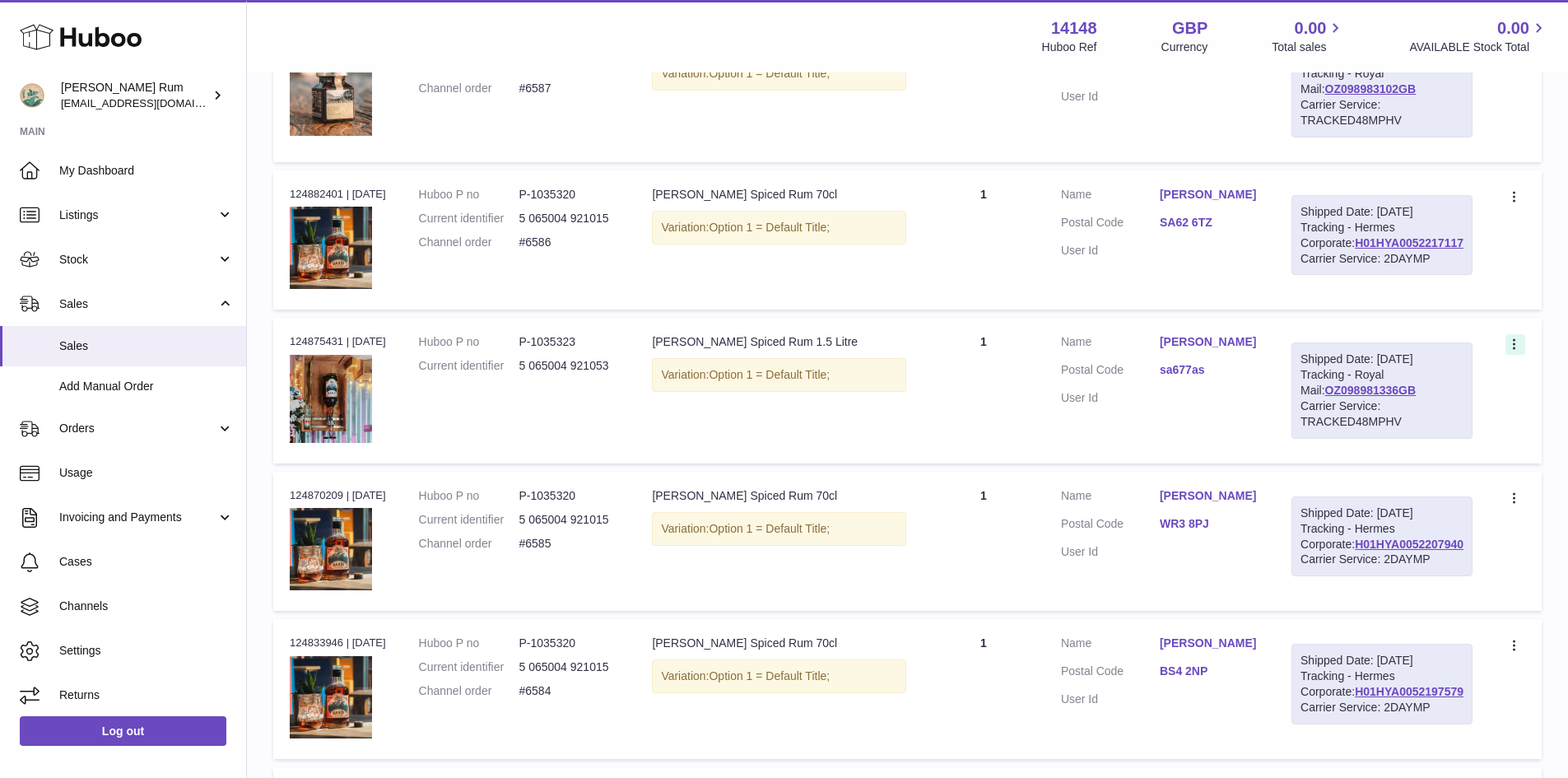
click at [1512, 354] on icon at bounding box center [1515, 345] width 19 height 17
click at [1441, 434] on li "Duplicate Order" at bounding box center [1443, 417] width 165 height 36
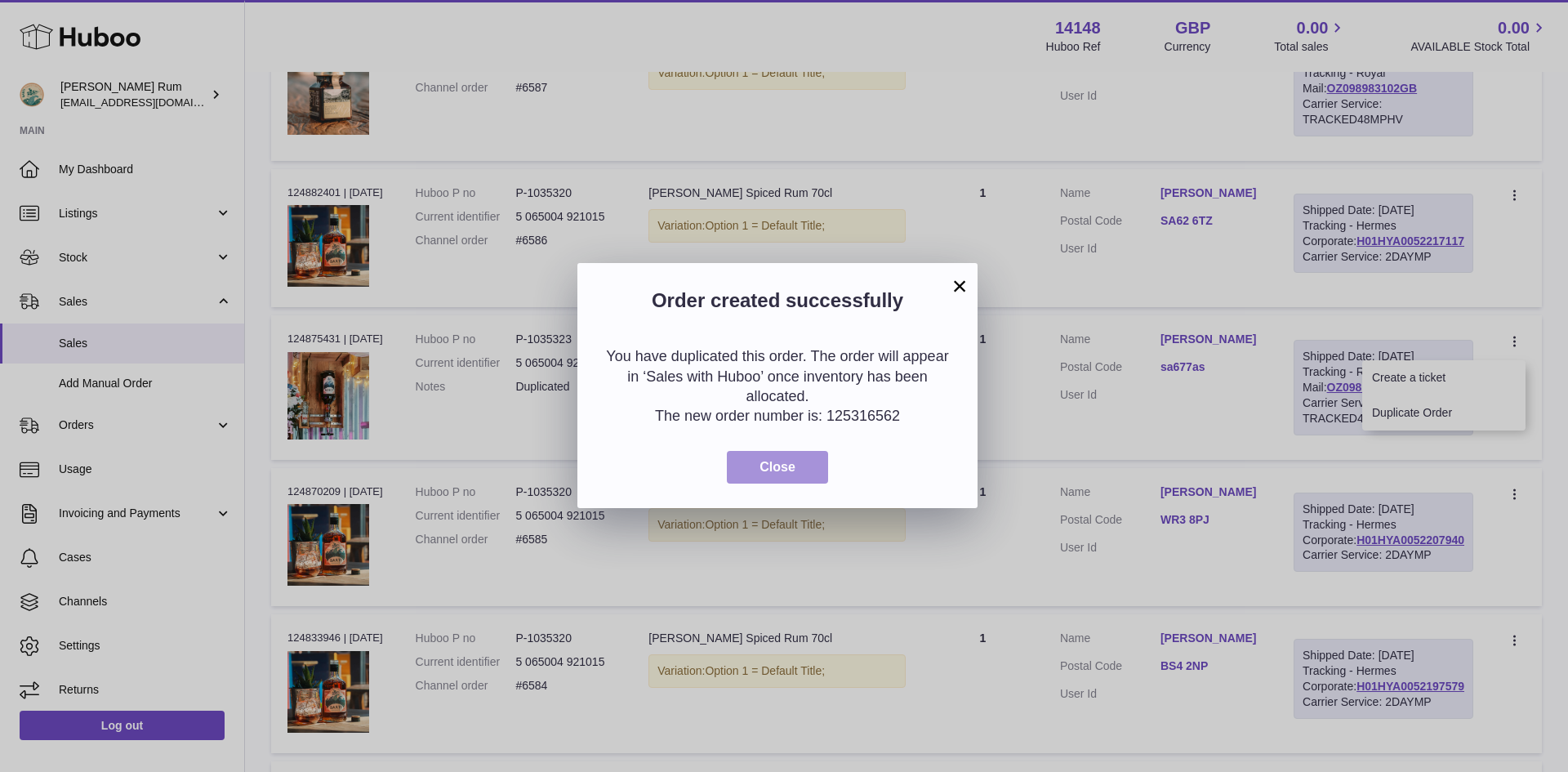
click at [786, 463] on span "Close" at bounding box center [778, 467] width 36 height 14
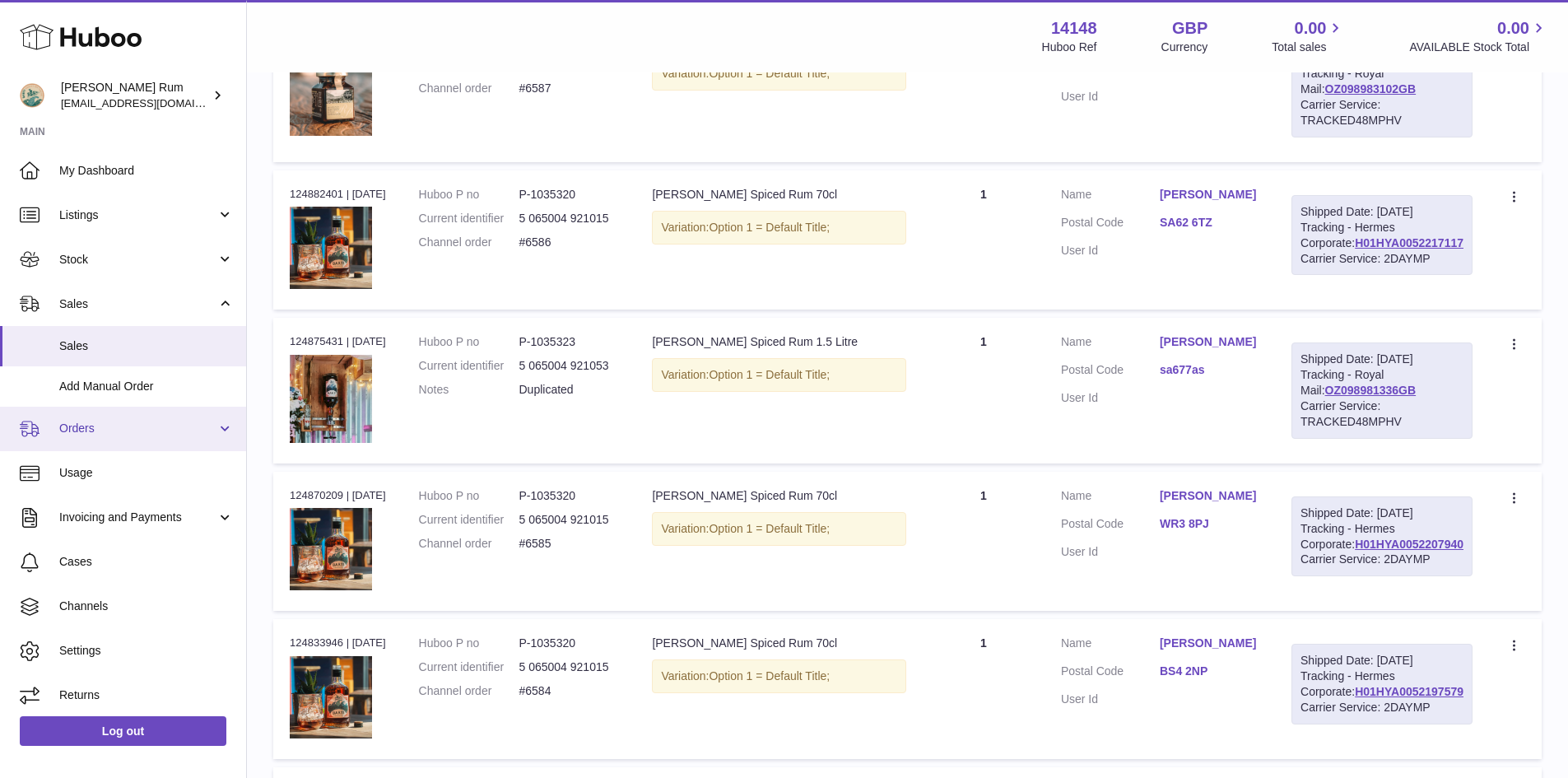
click at [88, 427] on span "Orders" at bounding box center [138, 429] width 157 height 16
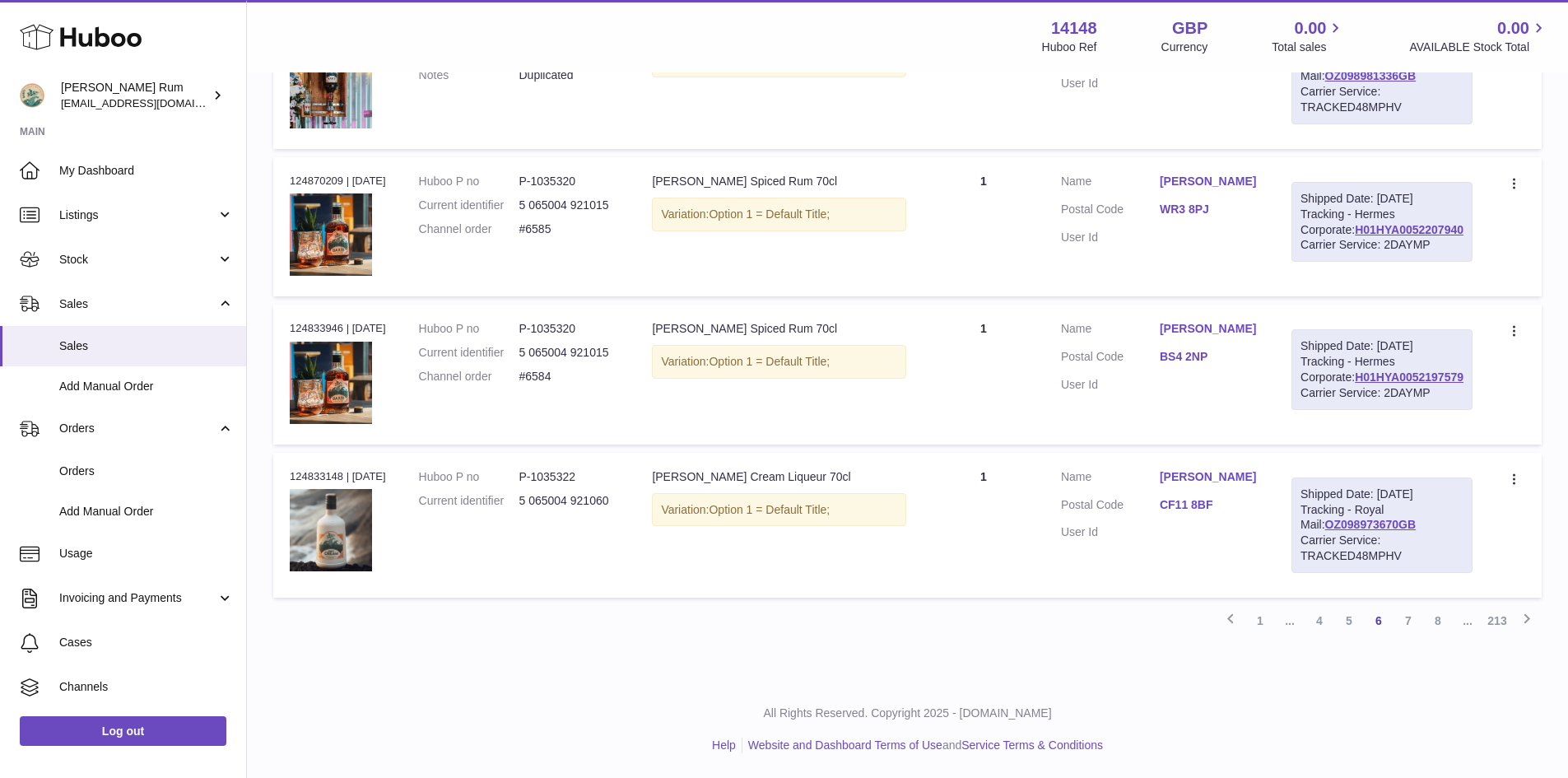
scroll to position [1552, 0]
click at [1354, 620] on link "5" at bounding box center [1349, 621] width 30 height 30
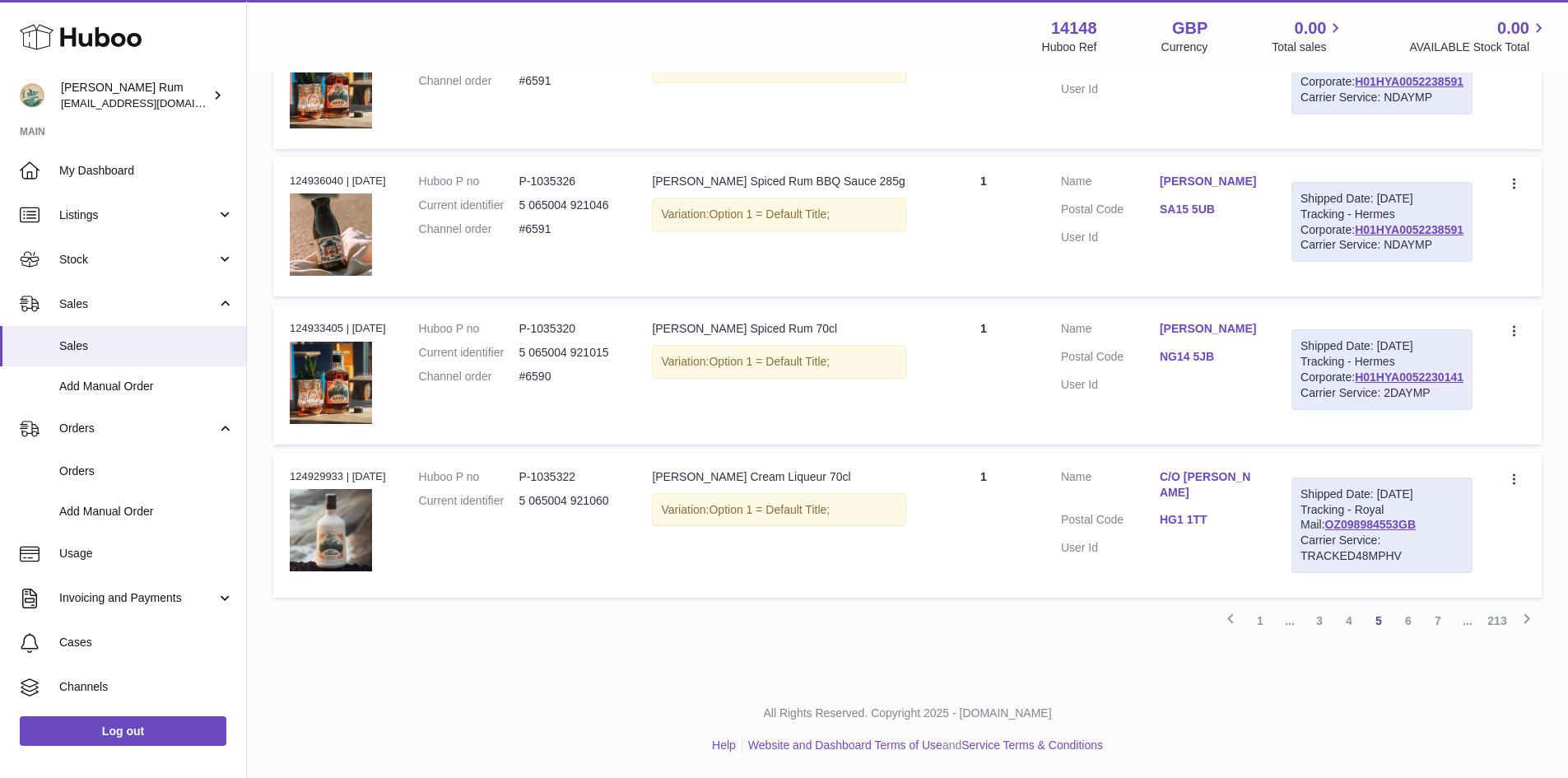
scroll to position [1556, 0]
click at [1348, 631] on link "4" at bounding box center [1349, 621] width 30 height 30
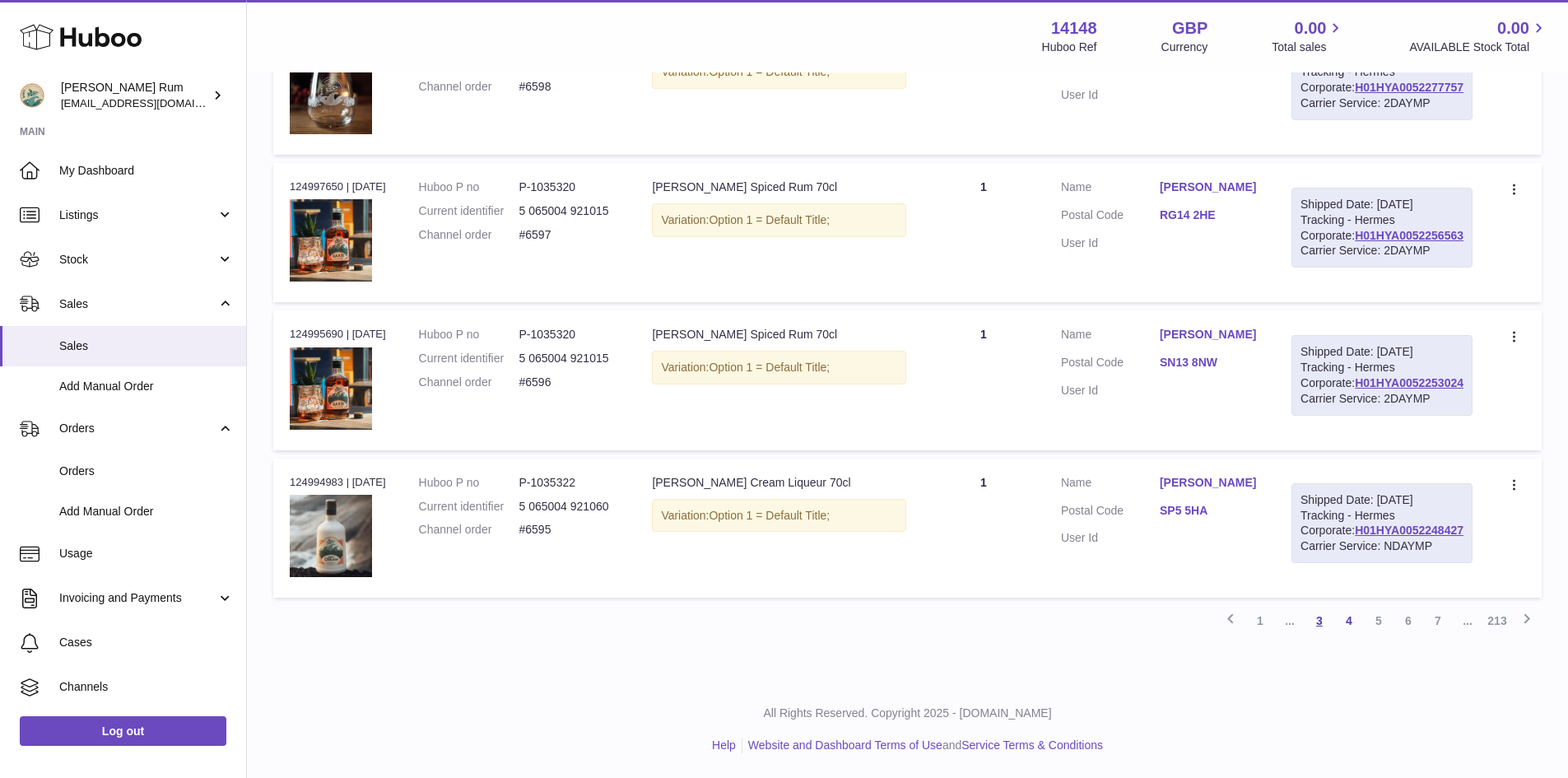
click at [1320, 636] on link "3" at bounding box center [1319, 621] width 30 height 30
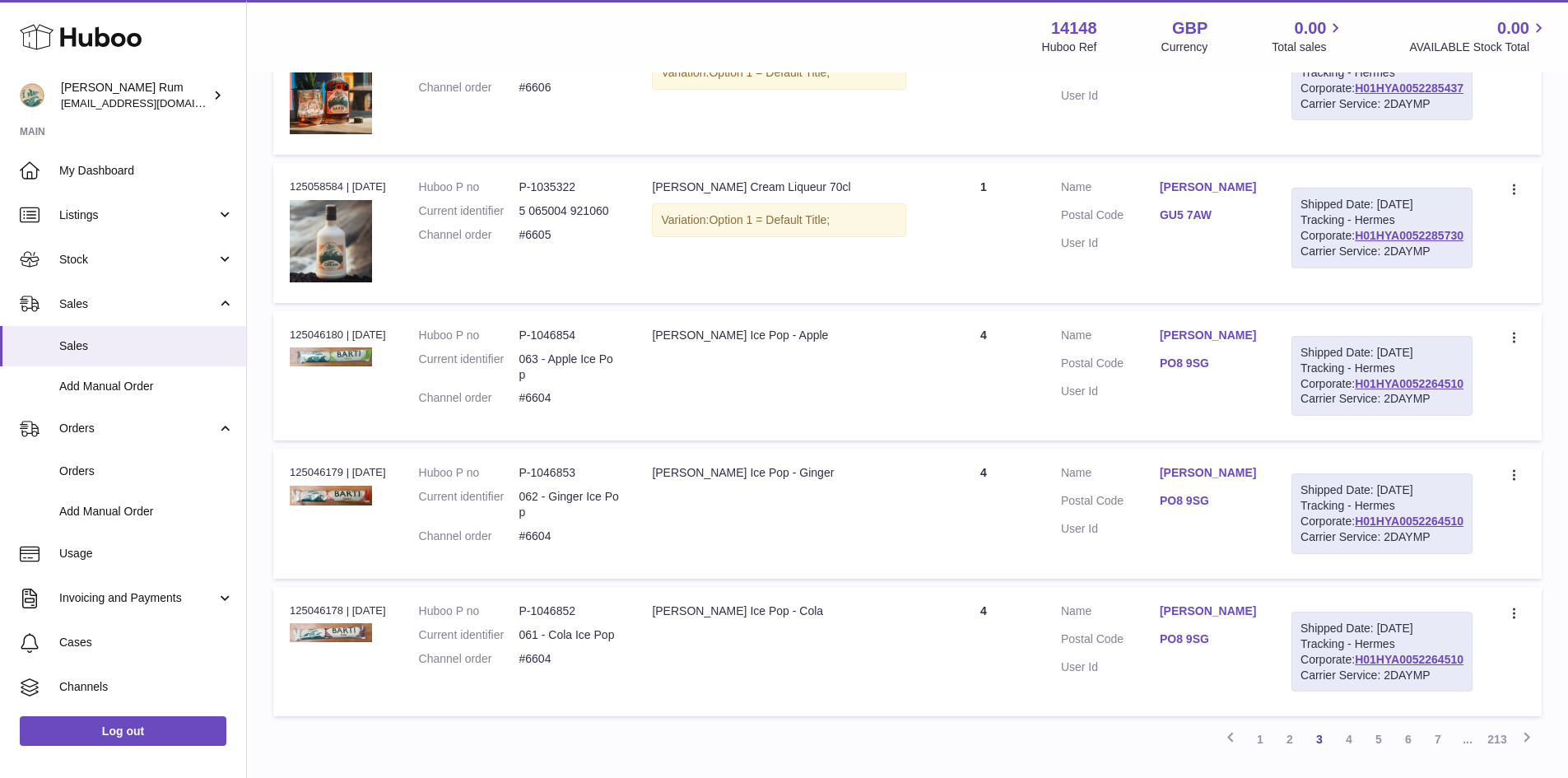
scroll to position [1145, 0]
click at [1259, 193] on link "Peter Saunders" at bounding box center [1208, 185] width 98 height 16
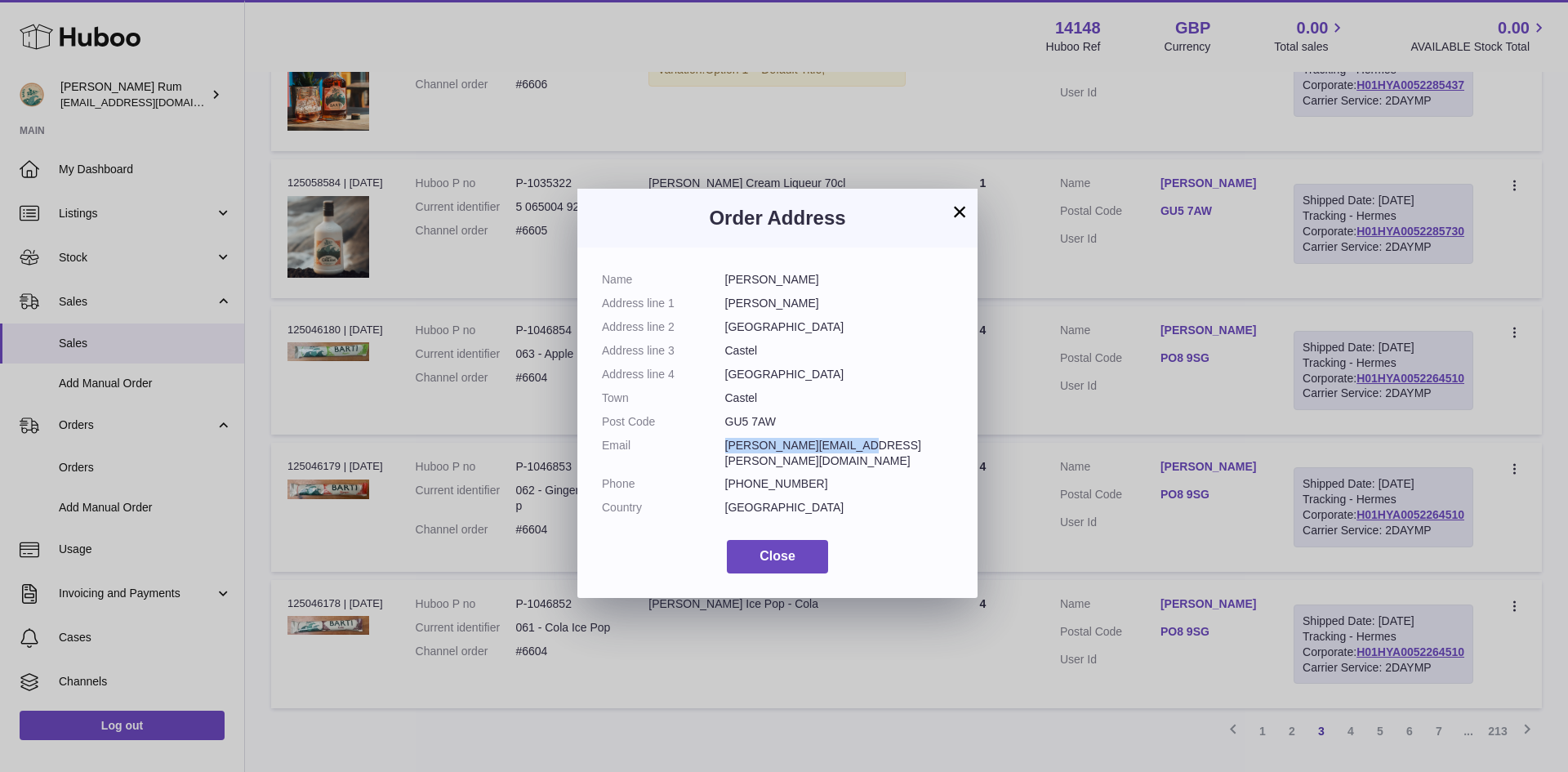
drag, startPoint x: 856, startPoint y: 445, endPoint x: 726, endPoint y: 445, distance: 130.0
click at [726, 445] on dd "peter.saunders@gov.gg" at bounding box center [840, 453] width 229 height 31
copy dd "peter.saunders@gov.gg"
click at [805, 546] on button "Close" at bounding box center [778, 557] width 102 height 34
